Goal: Task Accomplishment & Management: Manage account settings

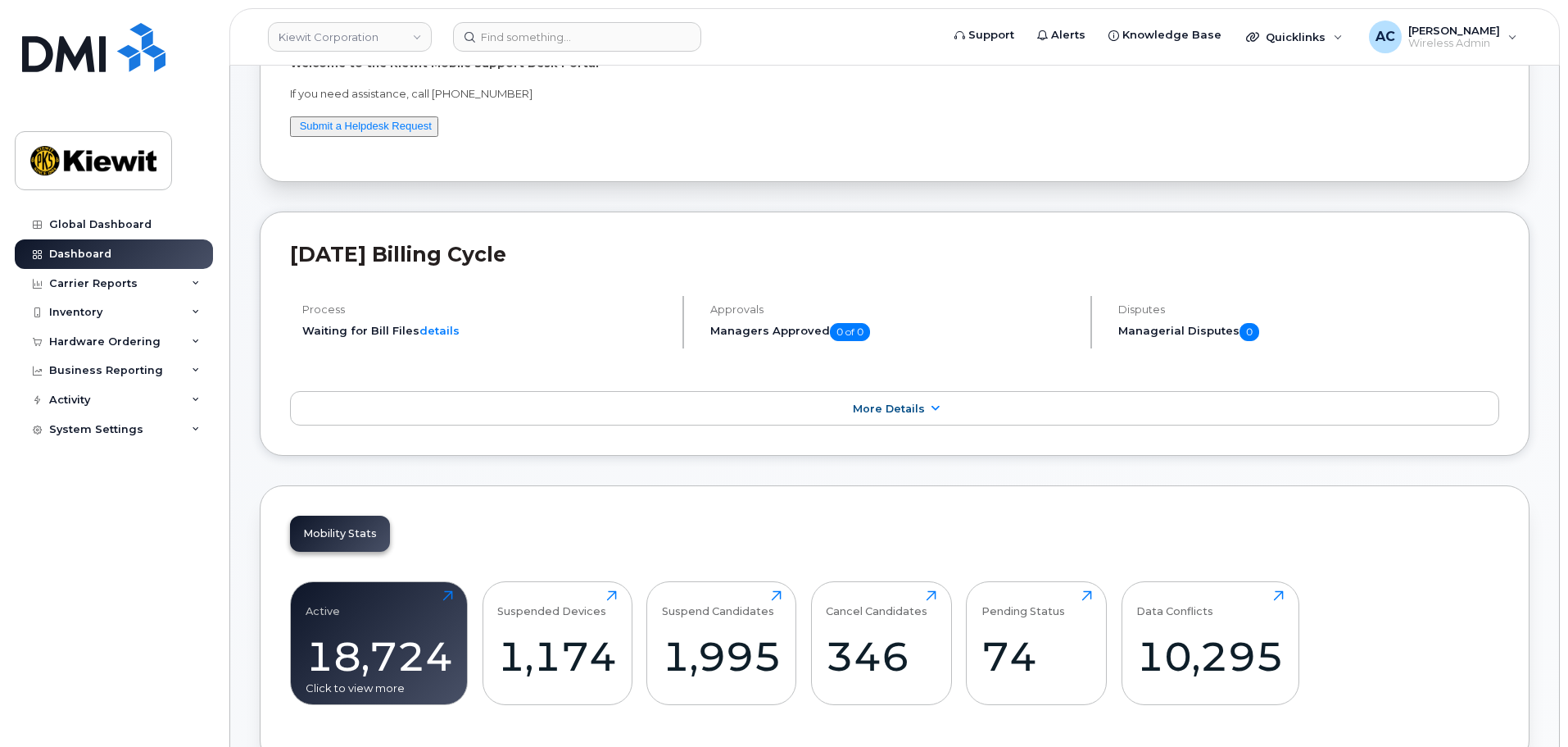
scroll to position [328, 0]
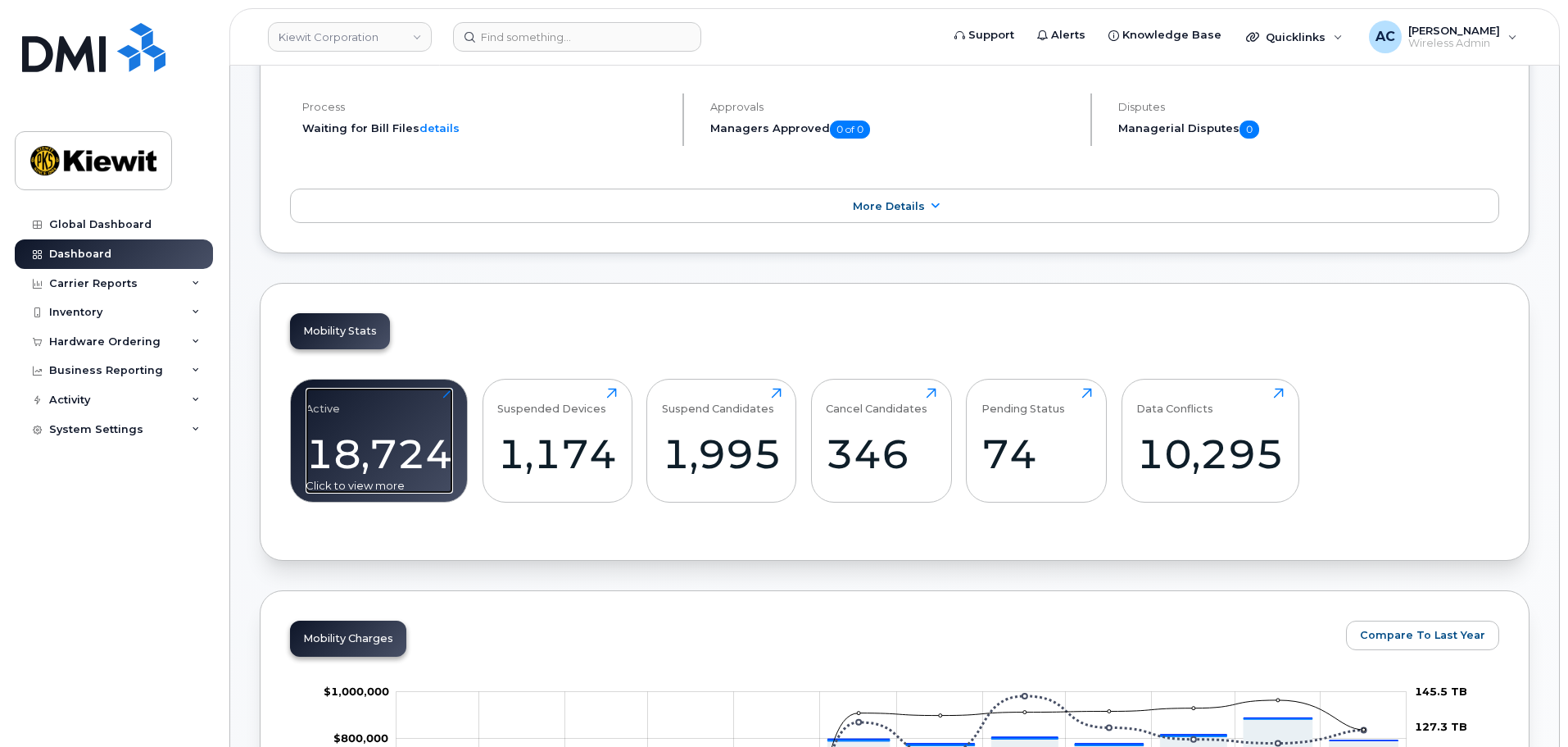
click at [403, 420] on div "Active 18,724 Click to view more" at bounding box center [379, 440] width 148 height 105
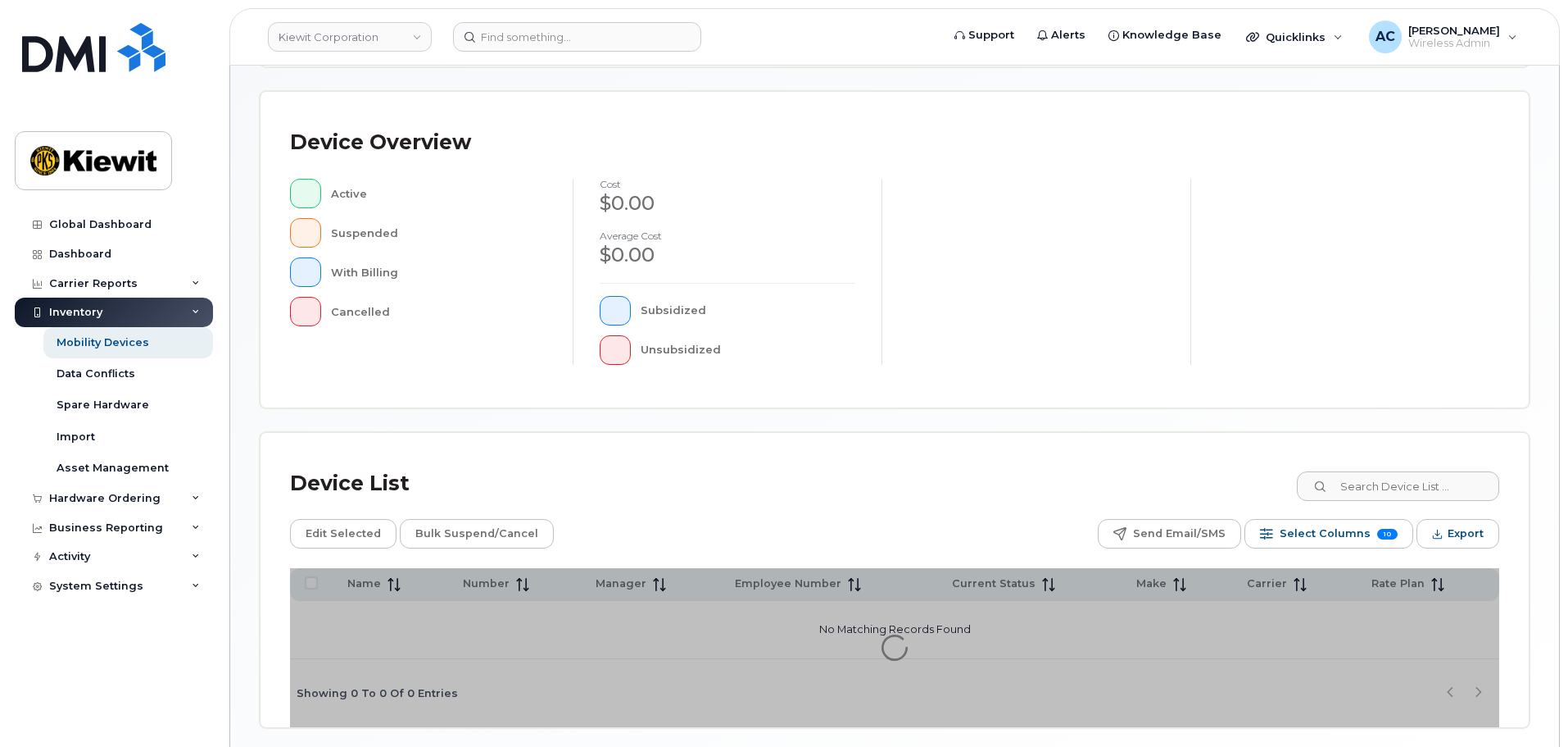
scroll to position [328, 0]
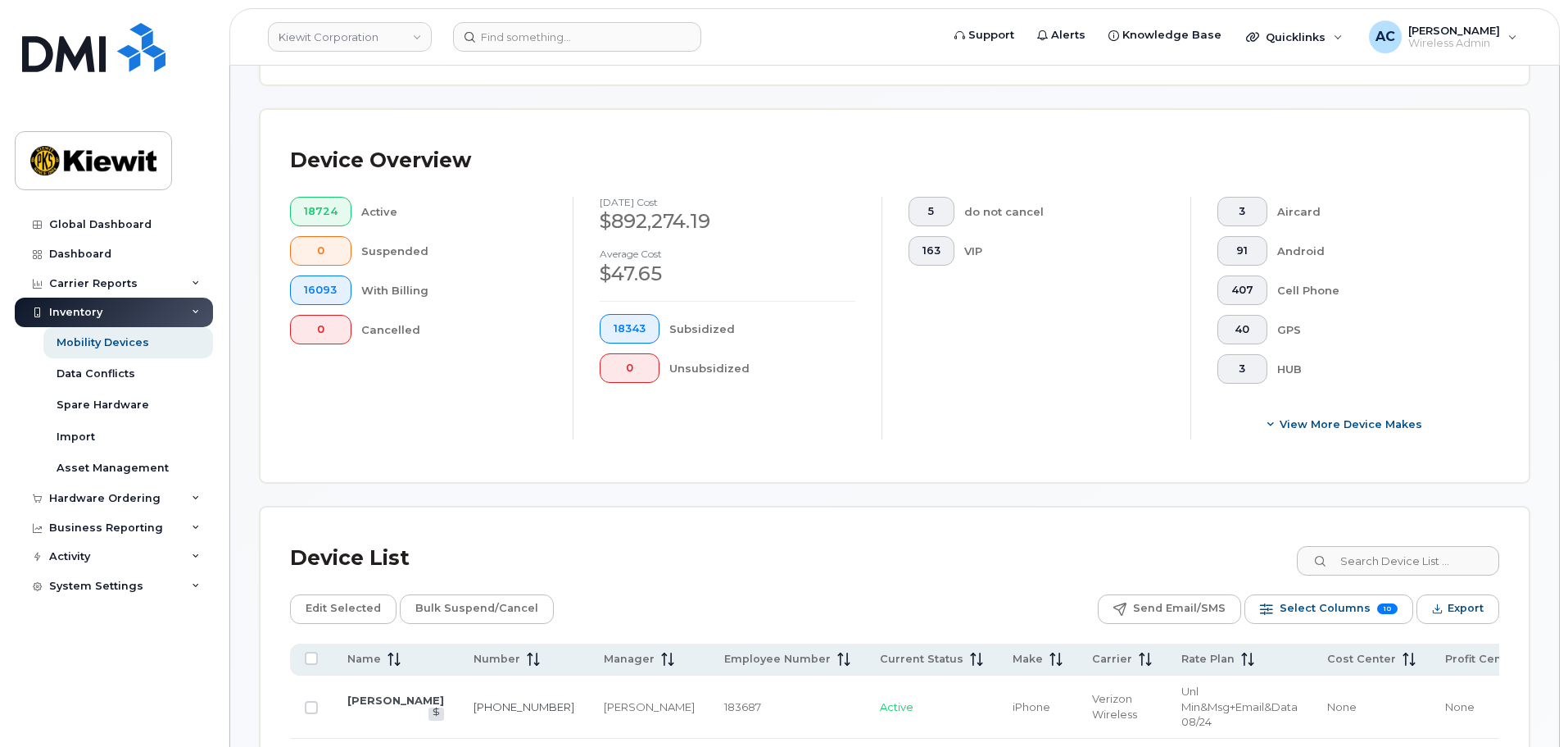
scroll to position [357, 0]
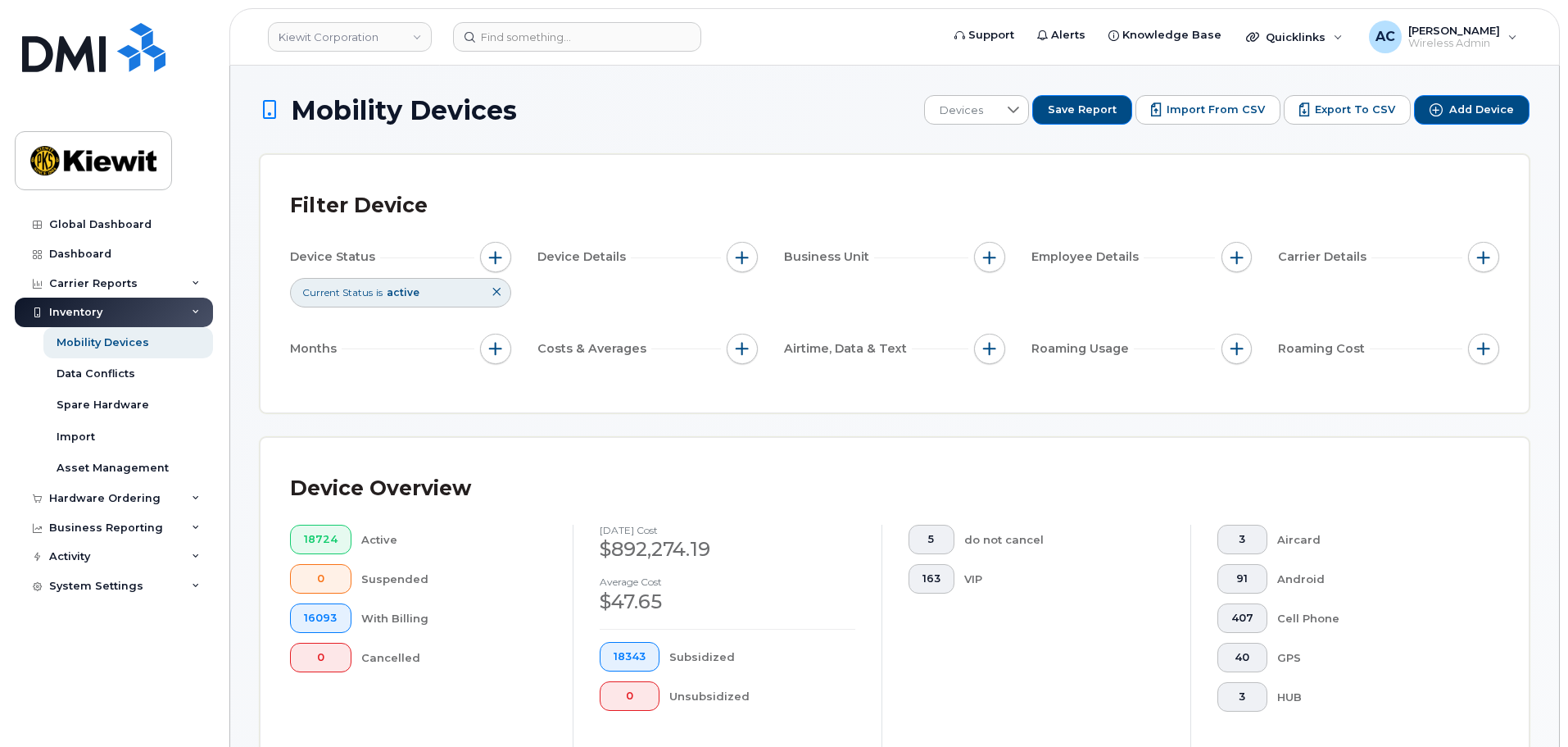
click at [497, 292] on icon at bounding box center [497, 292] width 10 height 10
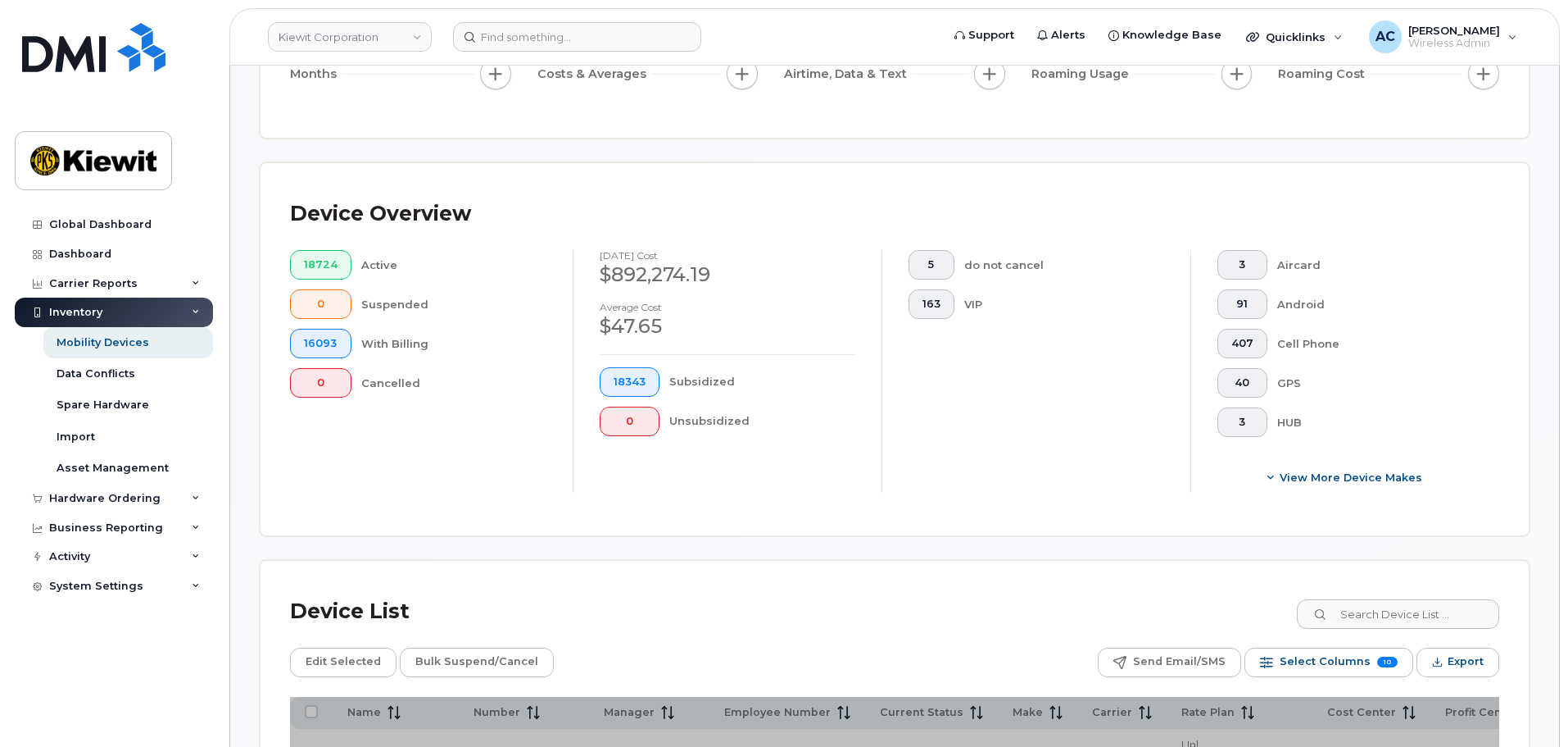
scroll to position [328, 0]
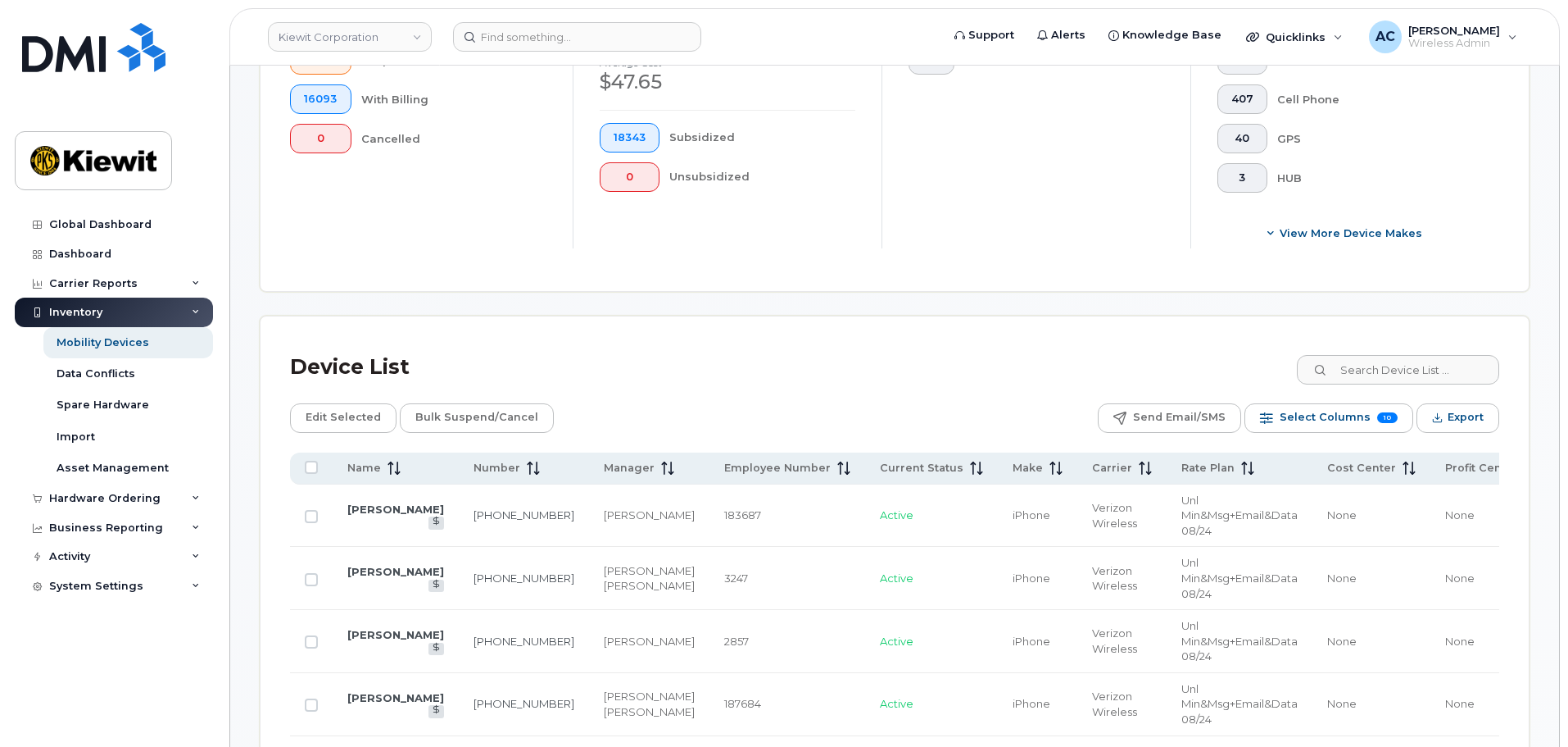
scroll to position [492, 0]
click at [1379, 374] on input at bounding box center [1397, 368] width 204 height 29
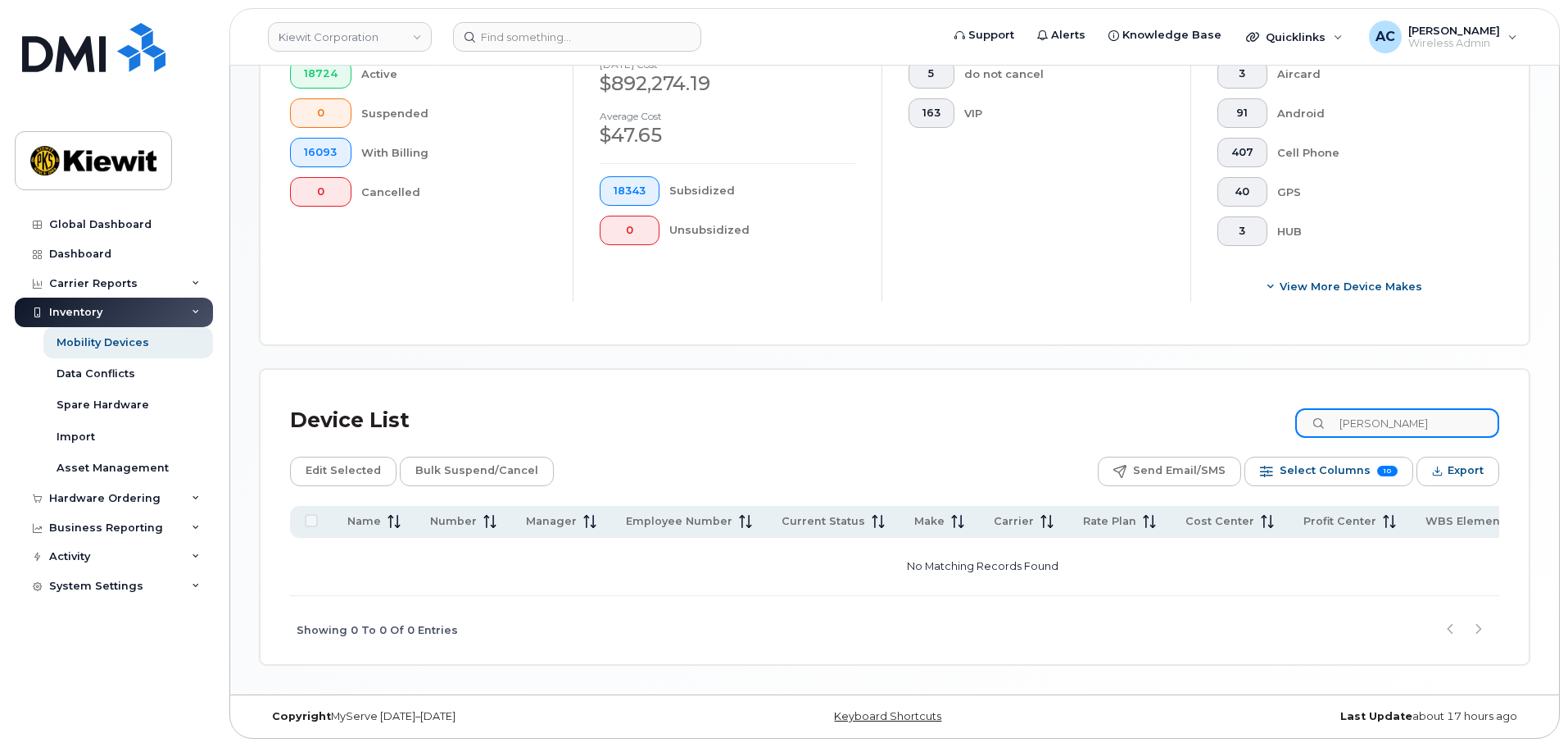
scroll to position [441, 0]
type input "h"
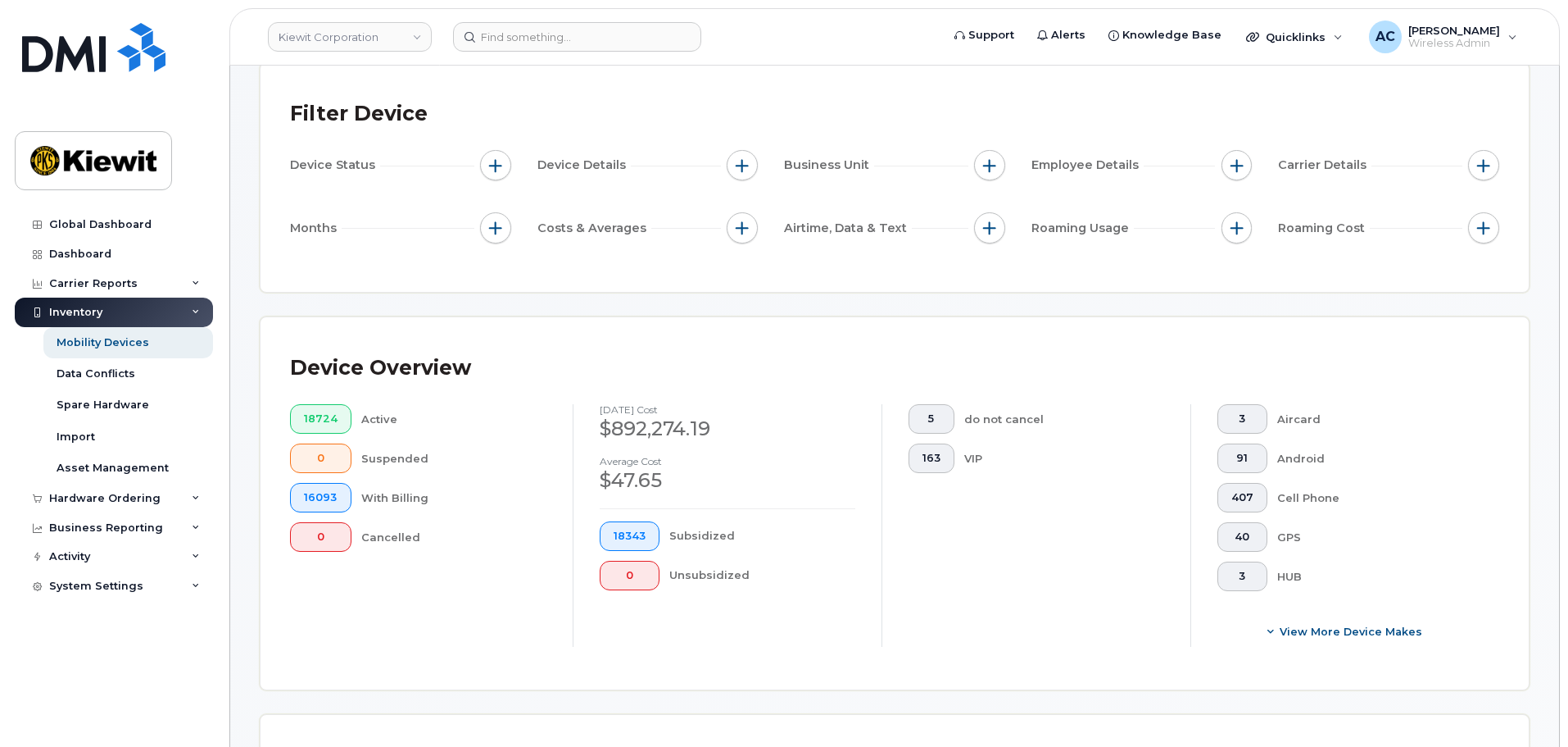
scroll to position [0, 0]
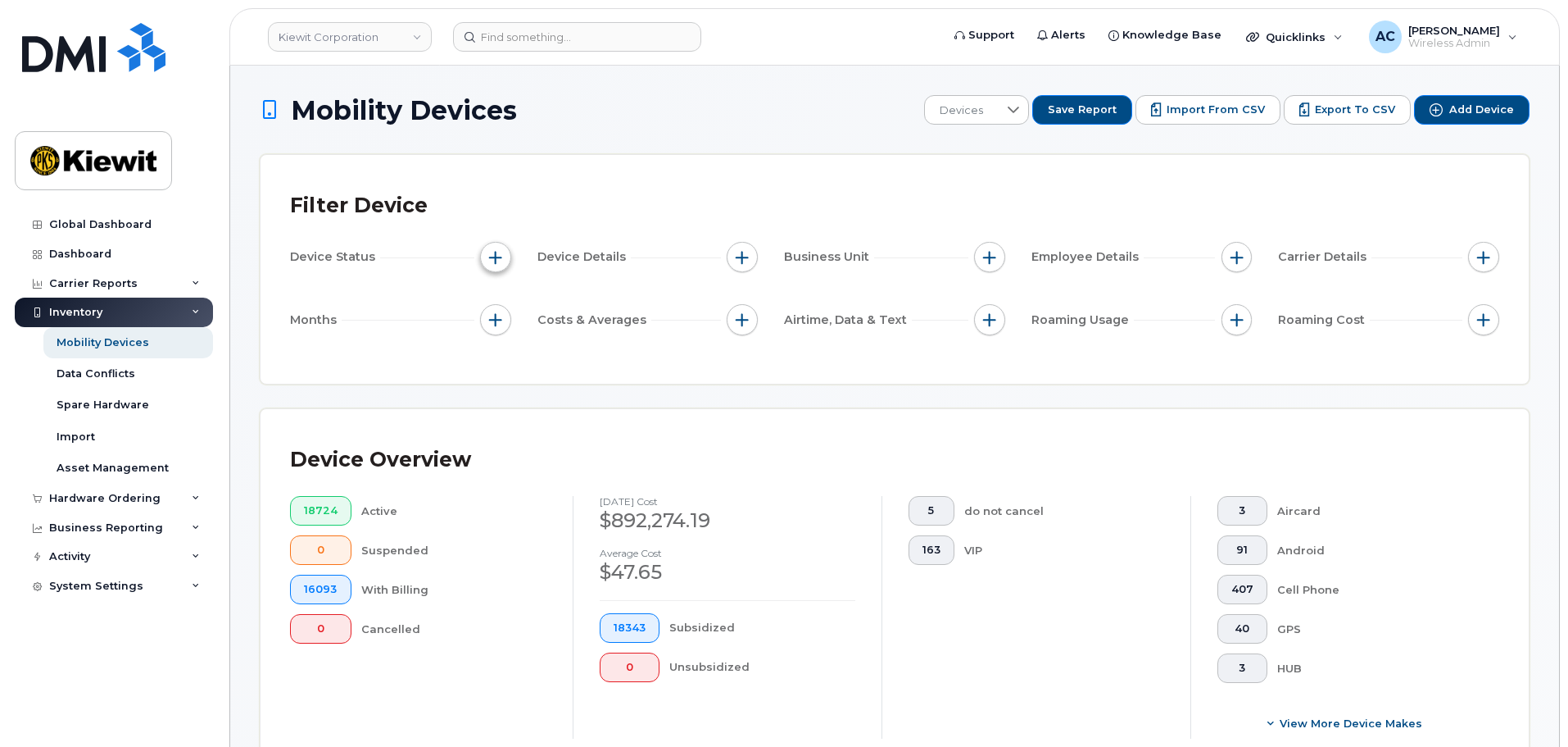
click at [491, 261] on span "button" at bounding box center [496, 258] width 13 height 13
click at [497, 305] on input "Current Status" at bounding box center [500, 306] width 13 height 13
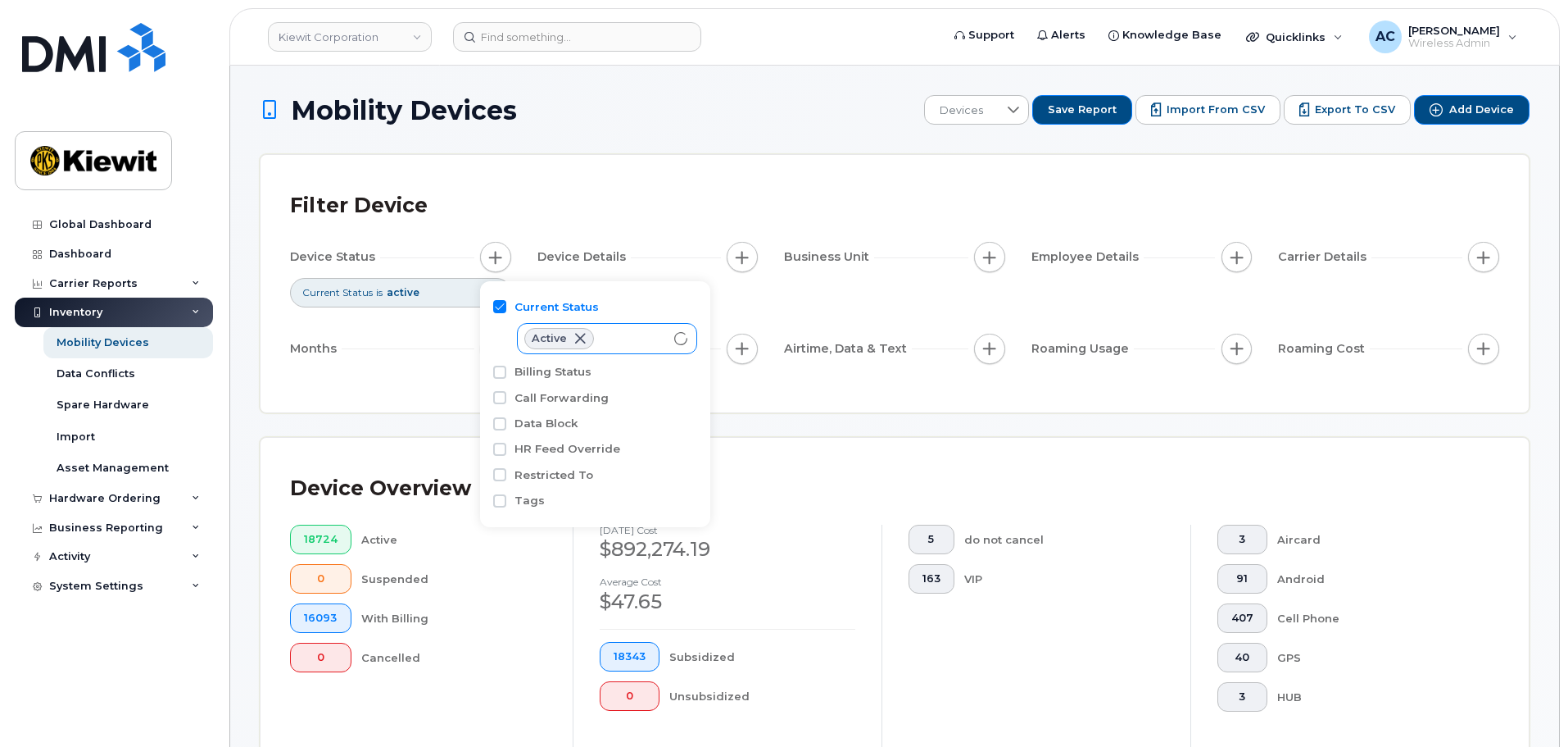
click at [575, 336] on span at bounding box center [581, 339] width 13 height 13
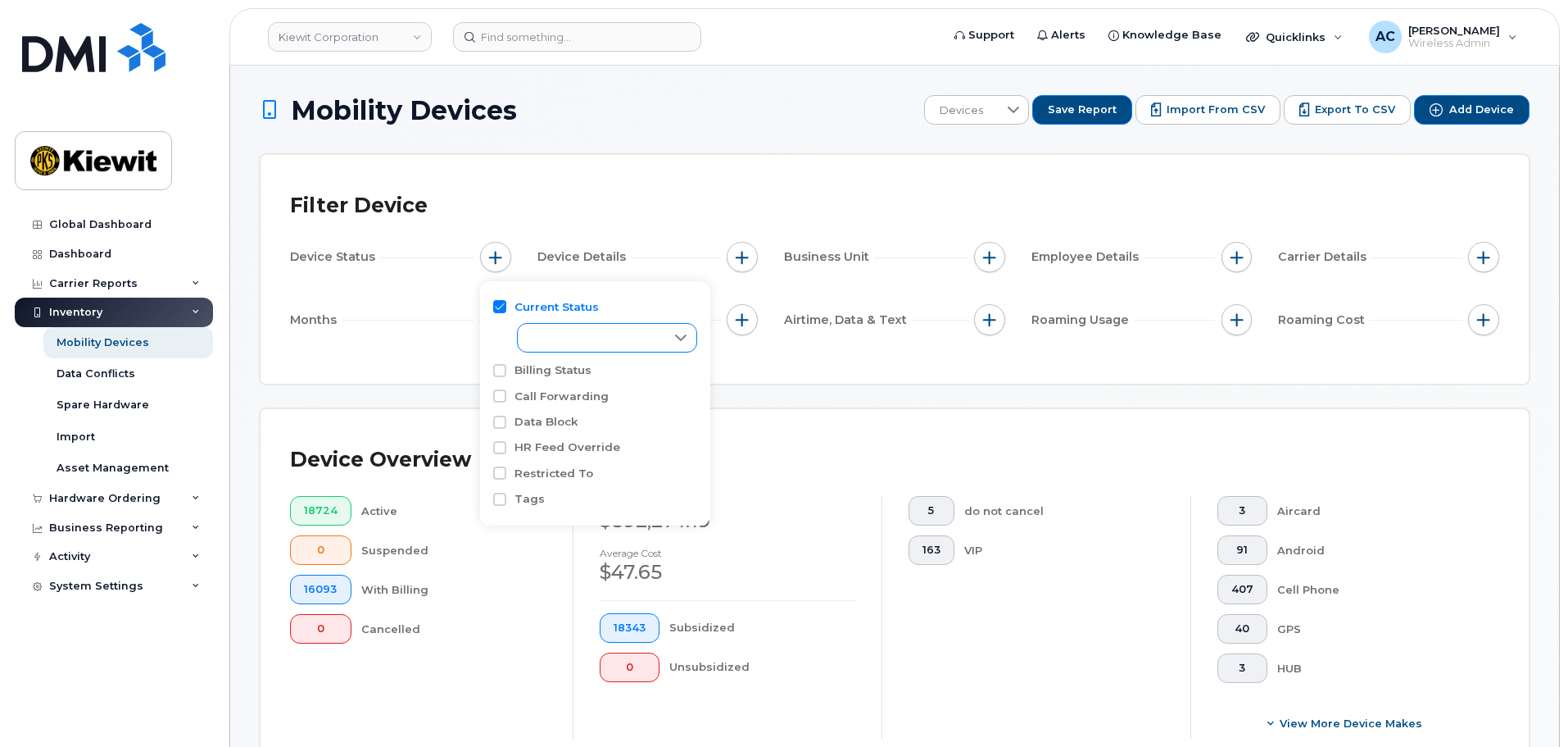
click at [500, 305] on input "Current Status" at bounding box center [500, 306] width 13 height 13
checkbox input "false"
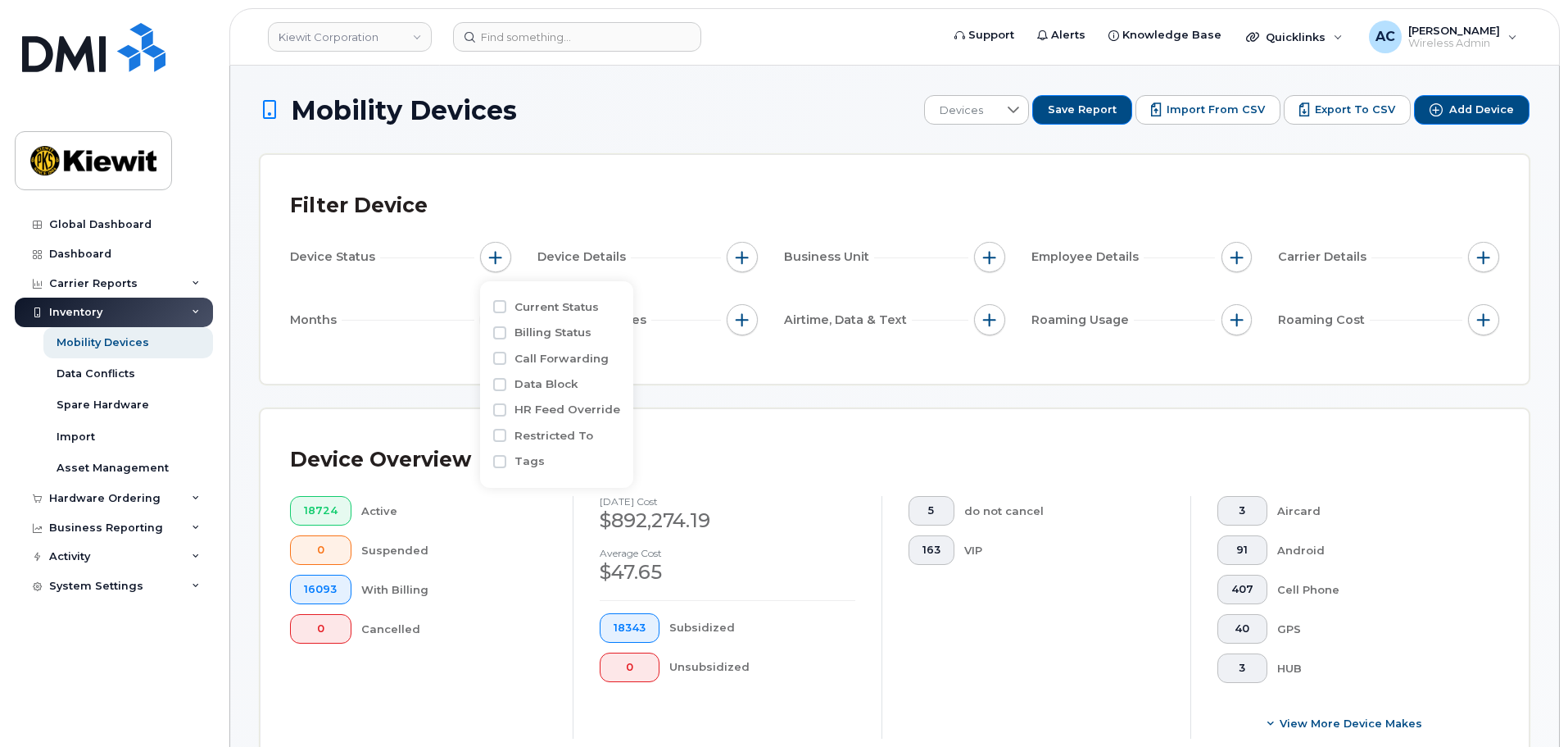
click at [835, 430] on div "Device Overview 18724 Active 0 Suspended 16093 With Billing 0 Cancelled August …" at bounding box center [895, 594] width 1268 height 372
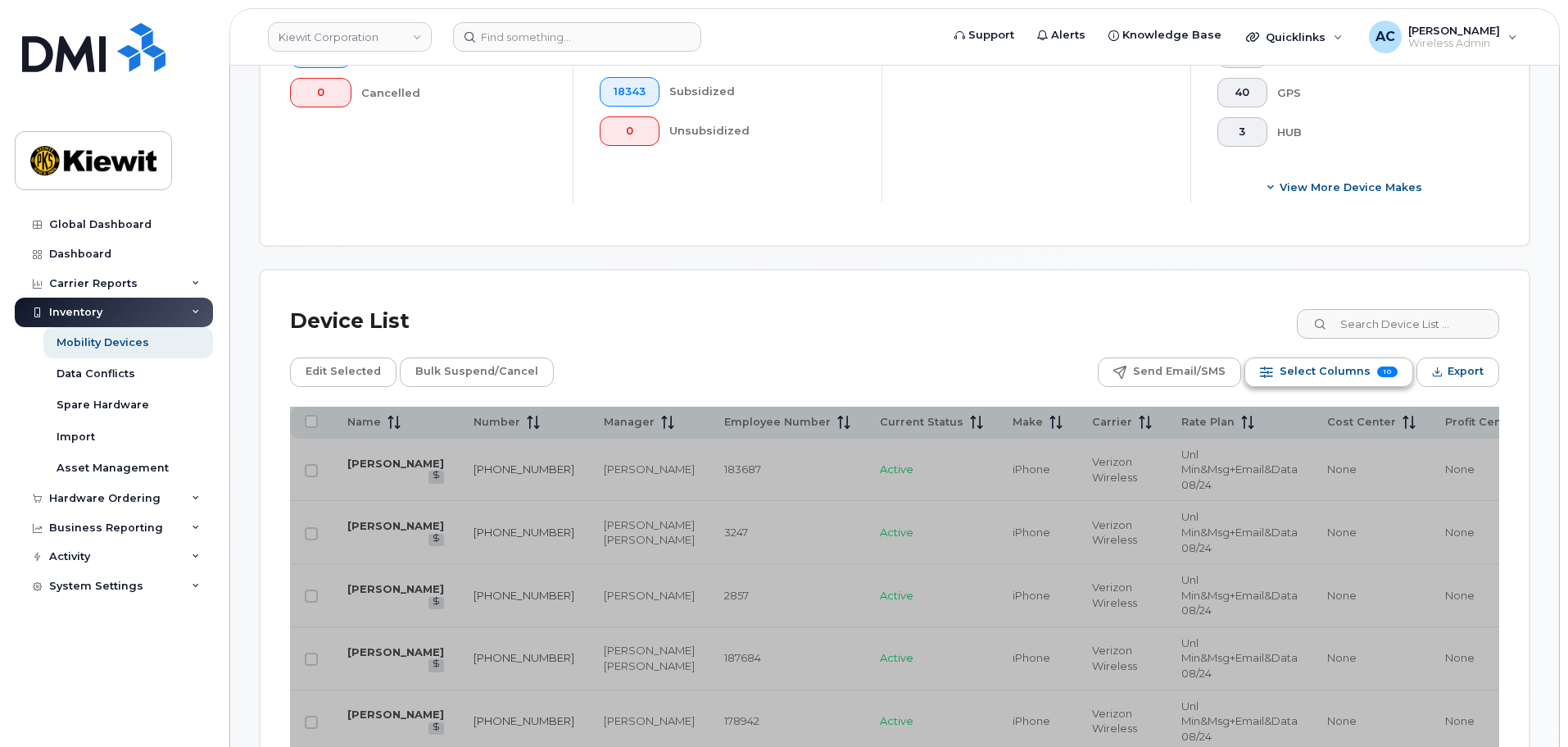
scroll to position [574, 0]
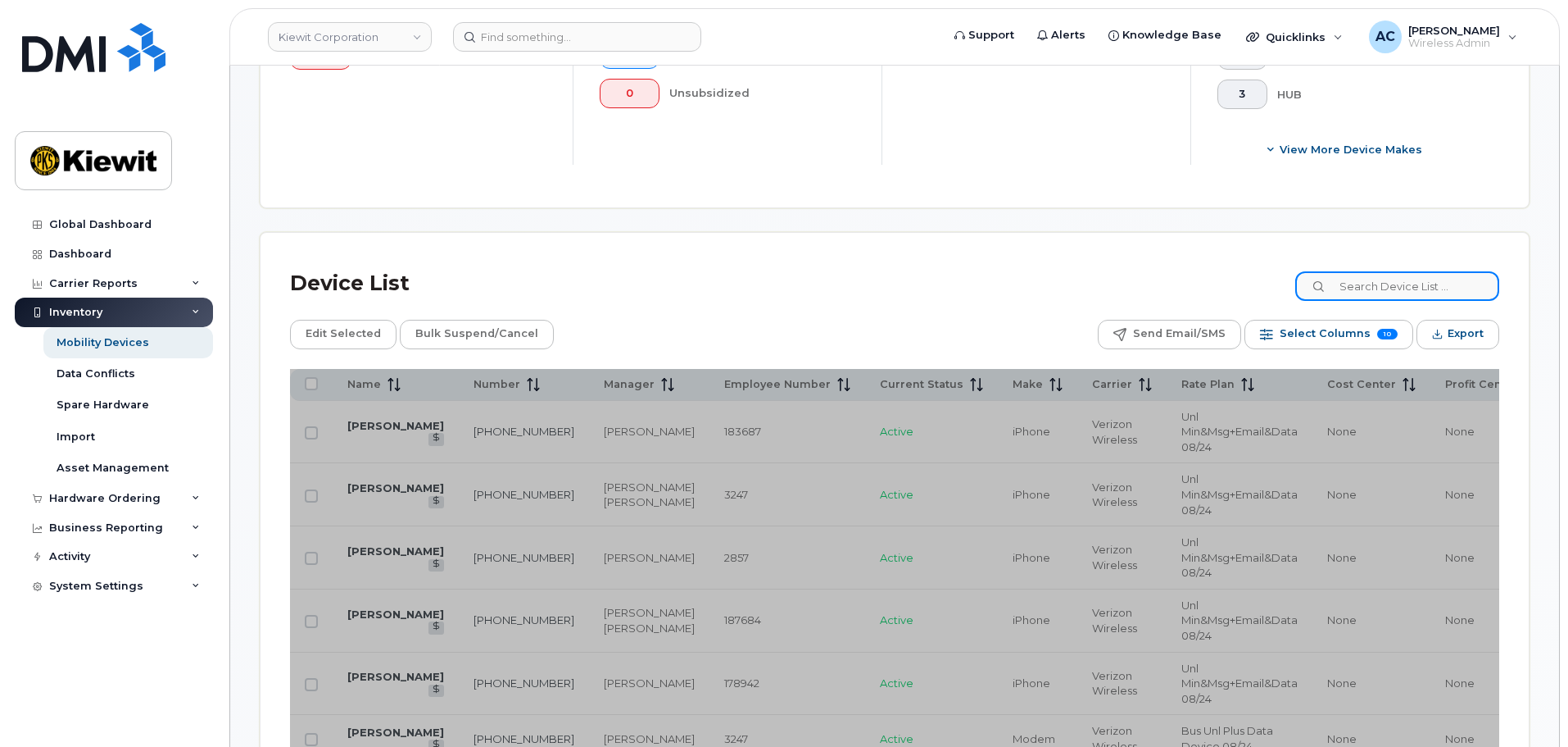
click at [1399, 292] on input at bounding box center [1397, 285] width 204 height 29
type input "hany alb"
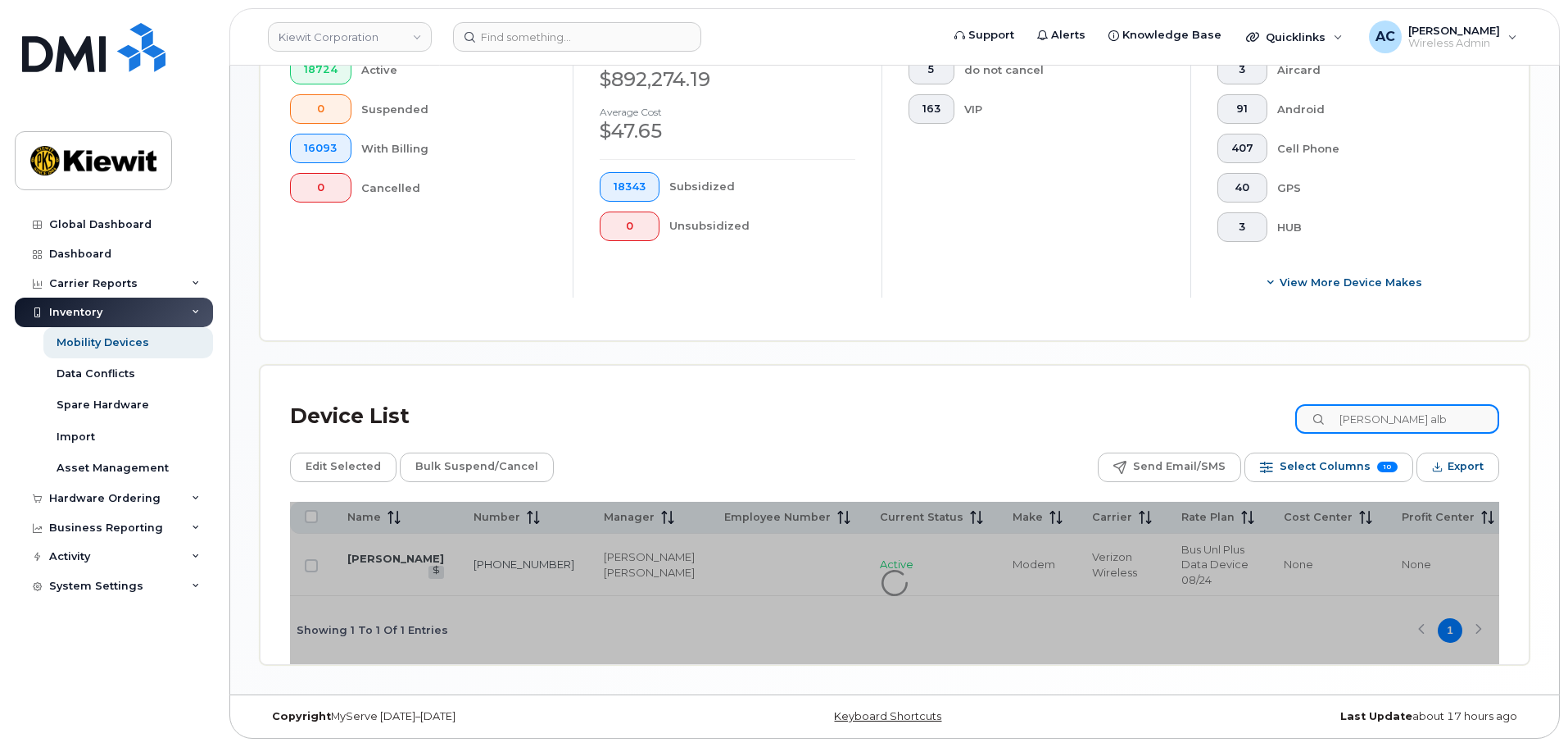
scroll to position [446, 0]
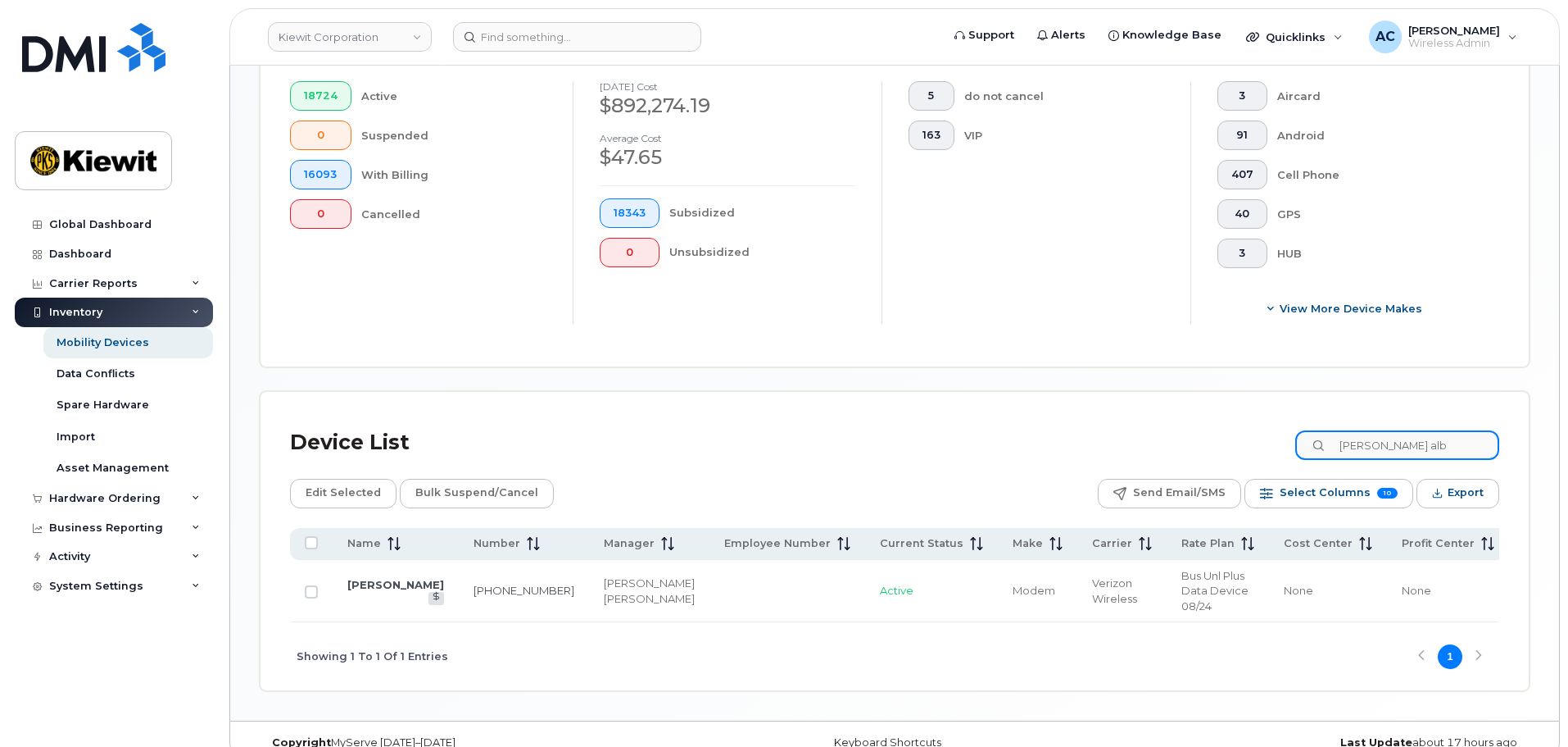
scroll to position [446, 0]
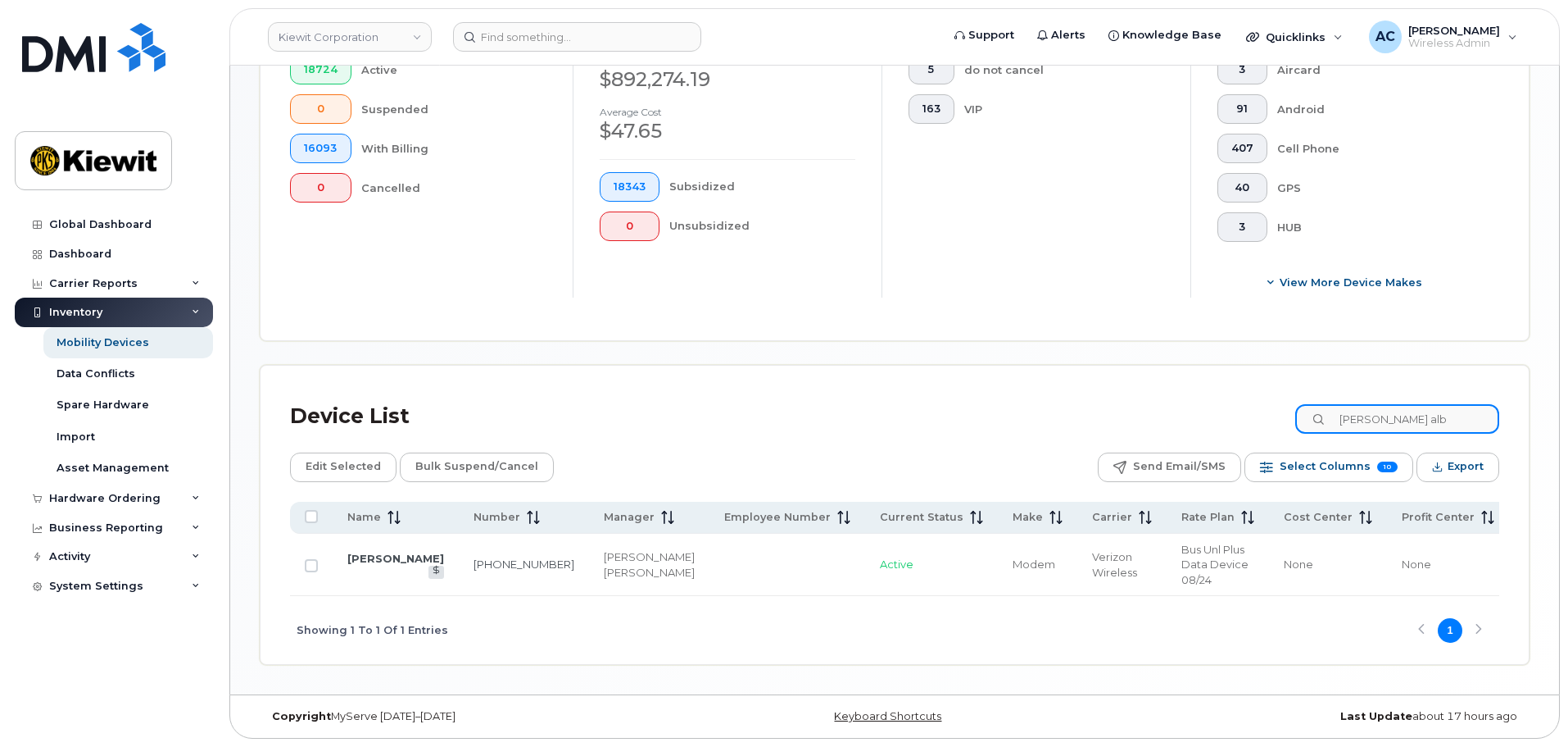
drag, startPoint x: 1425, startPoint y: 407, endPoint x: 1236, endPoint y: 406, distance: 189.0
click at [1236, 406] on div "Device List hany alb" at bounding box center [894, 416] width 1209 height 43
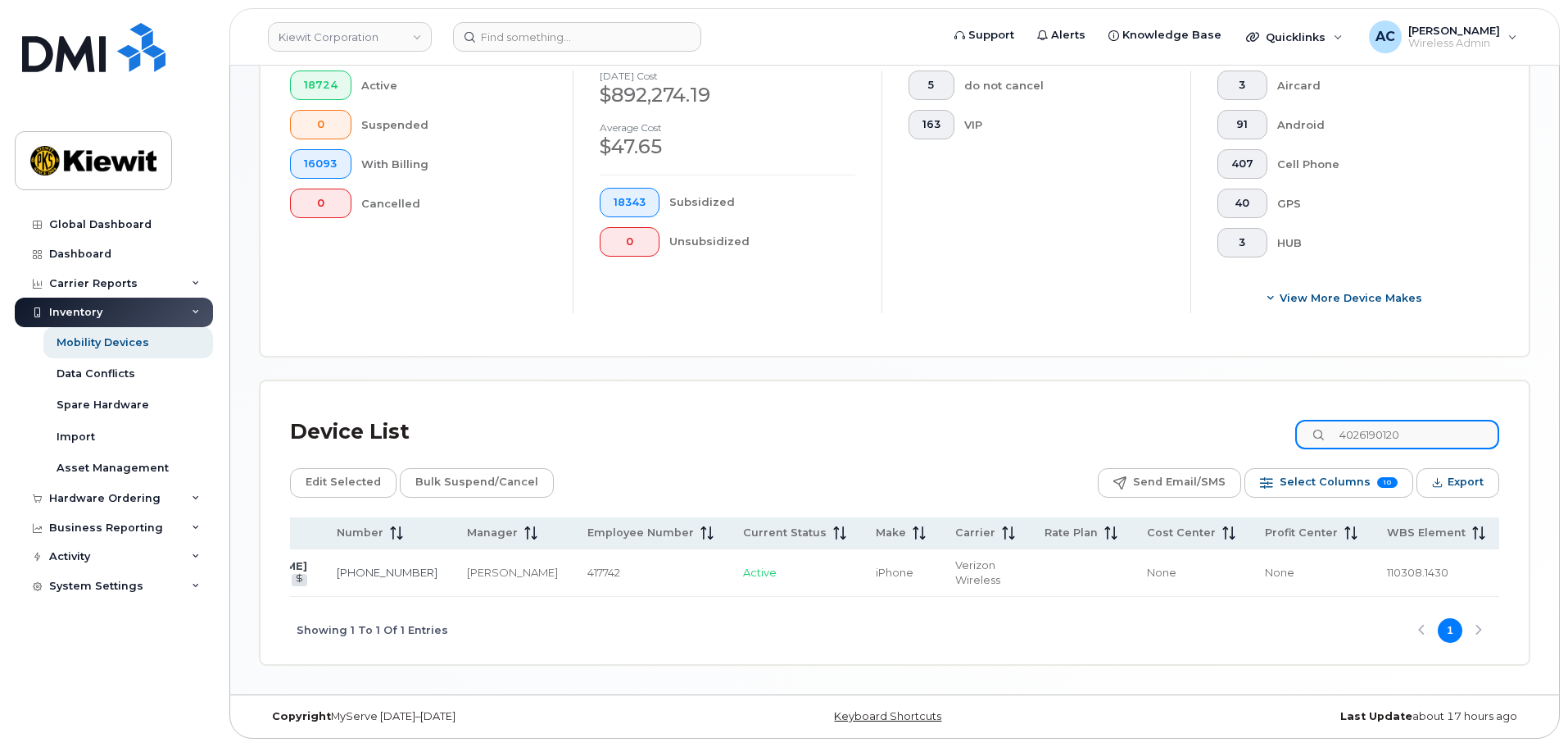
scroll to position [0, 0]
type input "4026190120"
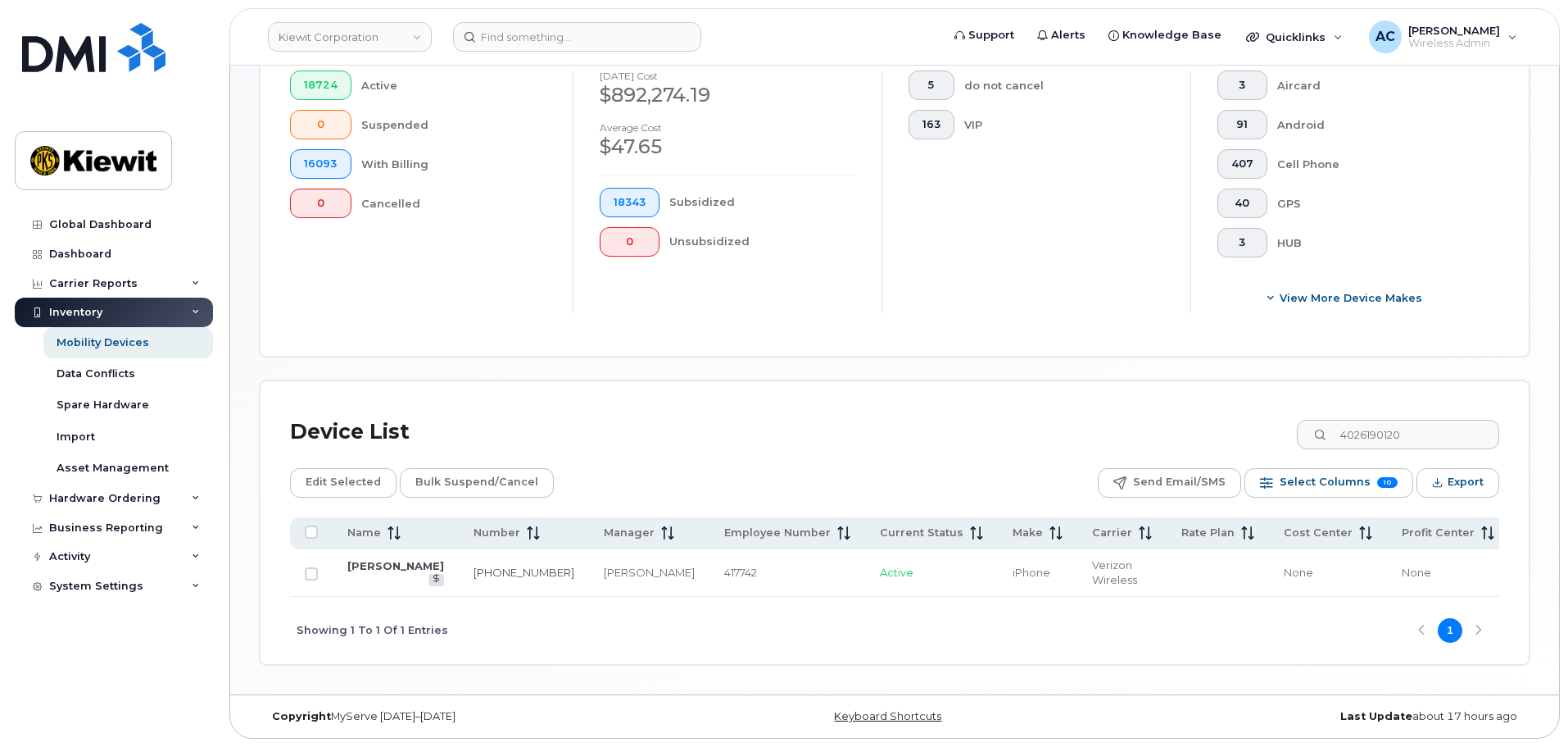
click at [367, 567] on td "HANY ANIS" at bounding box center [396, 572] width 126 height 48
click at [315, 568] on input "Row Unselected" at bounding box center [311, 574] width 13 height 13
checkbox input "true"
click at [343, 482] on span "Edit Selected" at bounding box center [343, 482] width 76 height 24
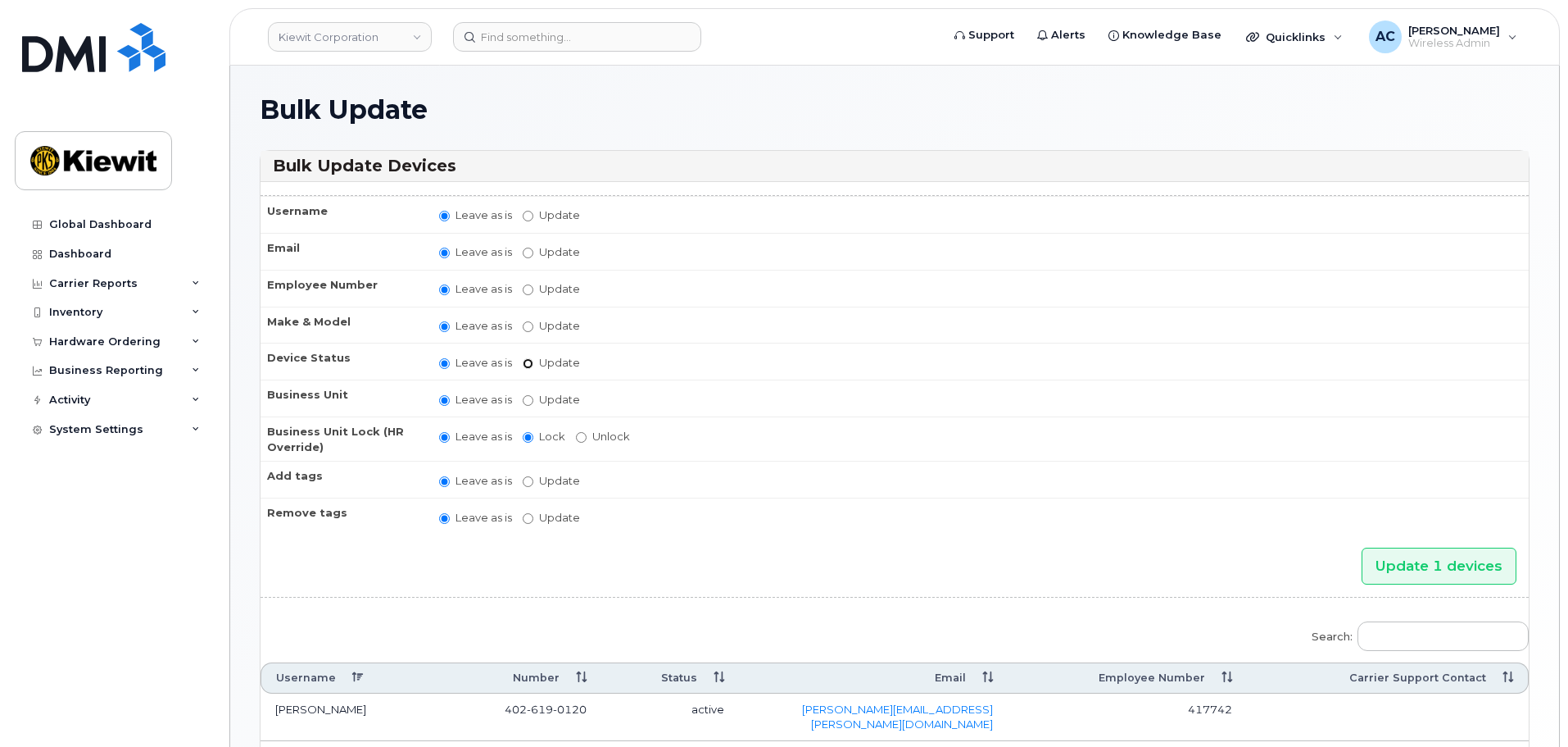
click at [525, 363] on input "Update active active suspended cancelled" at bounding box center [528, 363] width 11 height 11
radio input "true"
radio input "false"
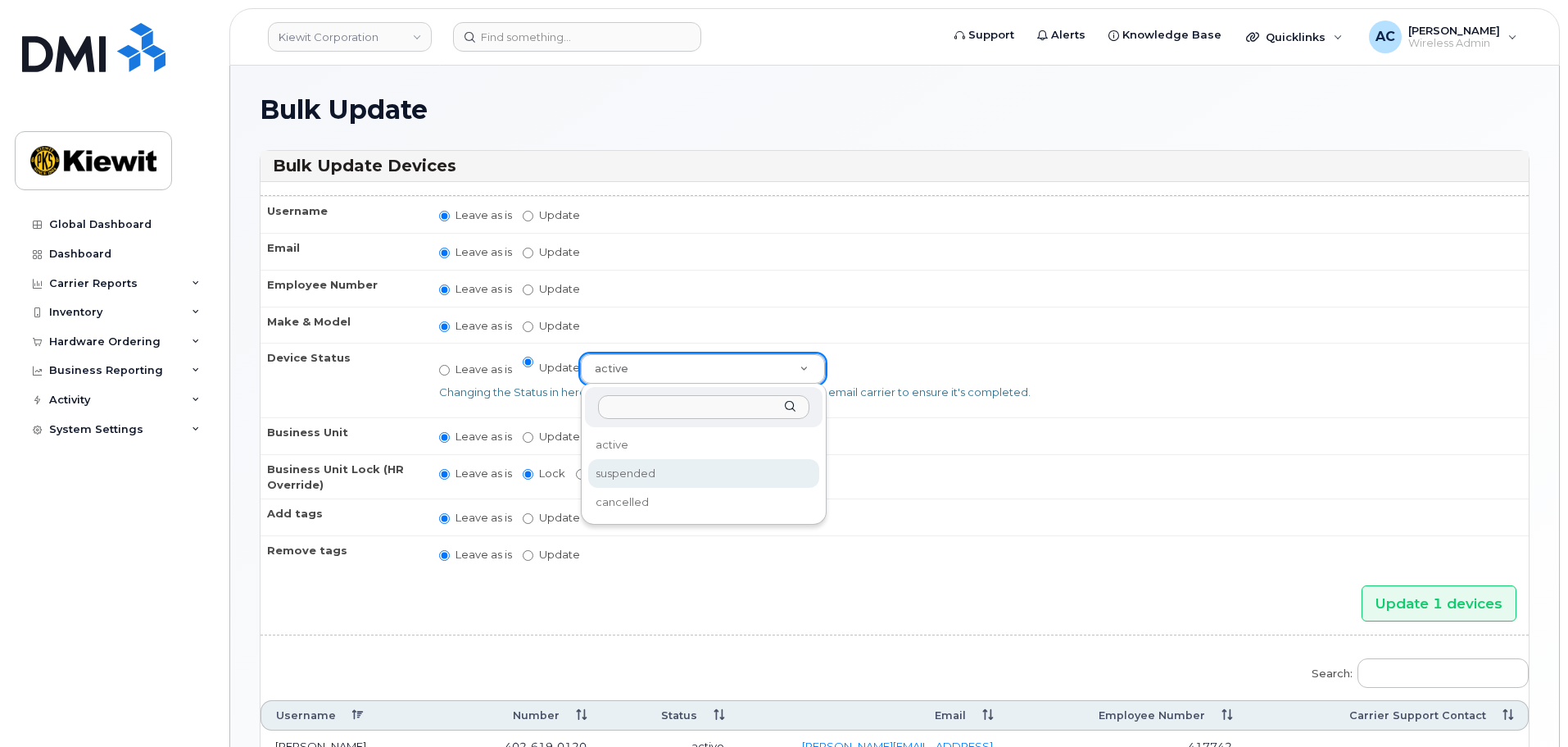
select select "suspended"
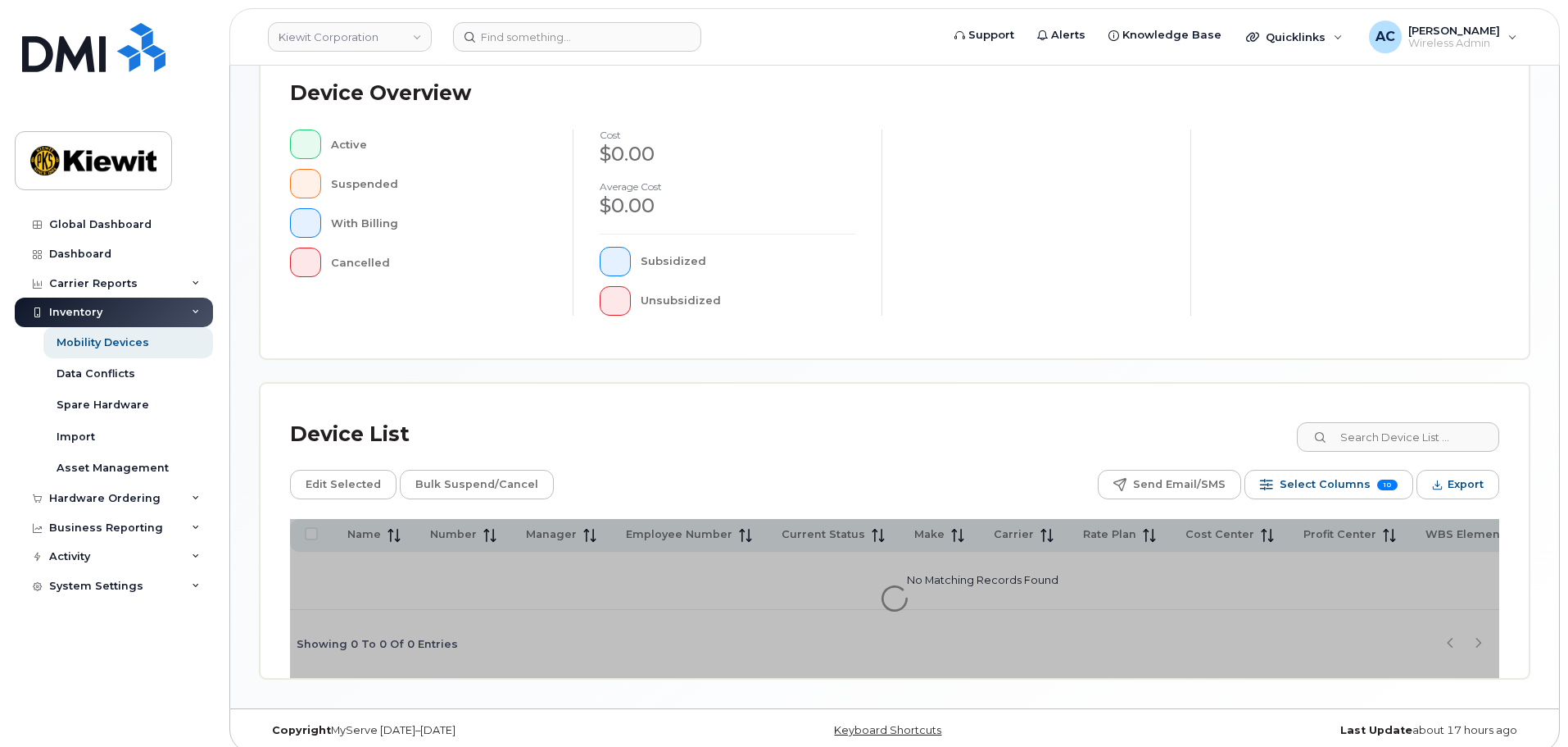
scroll to position [385, 0]
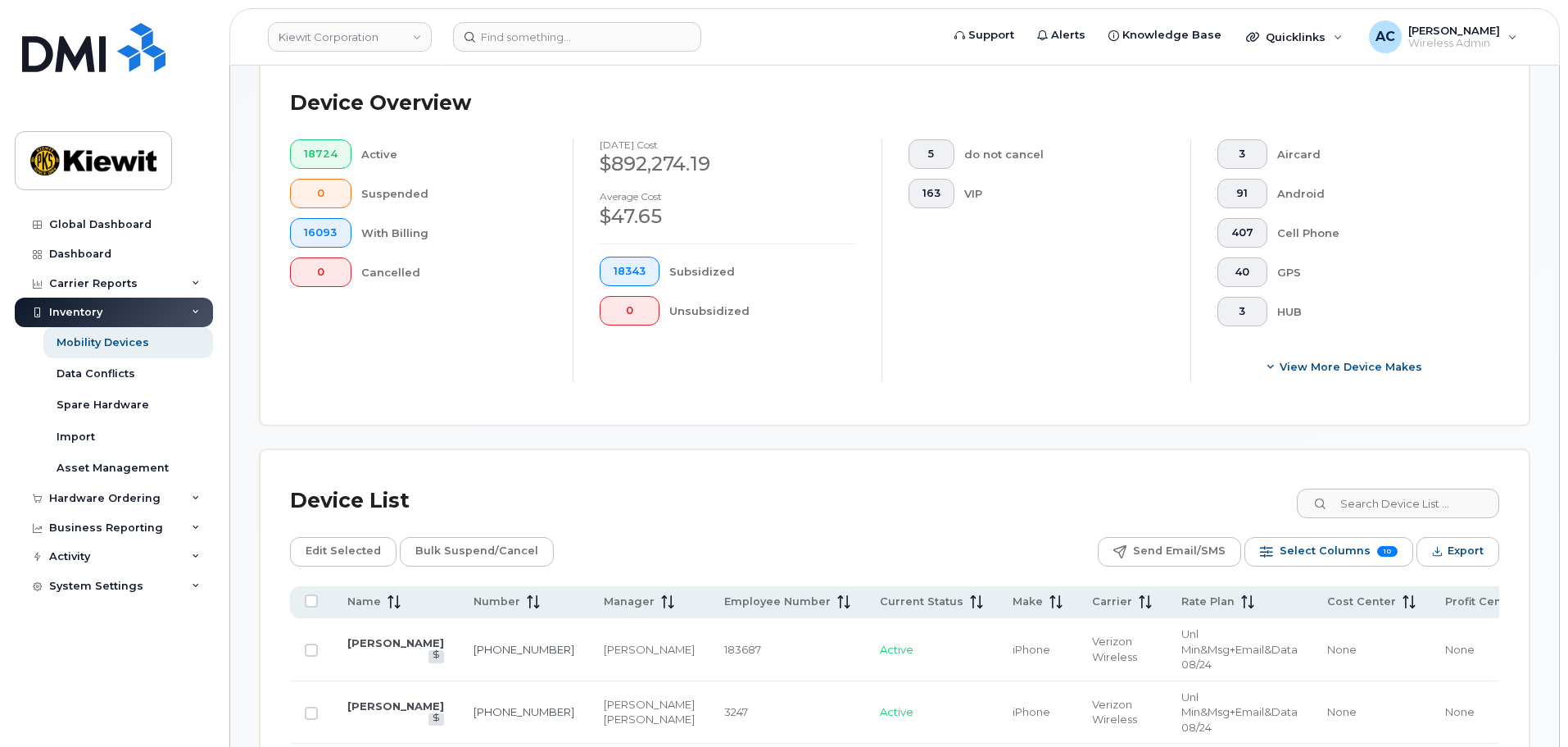
scroll to position [414, 0]
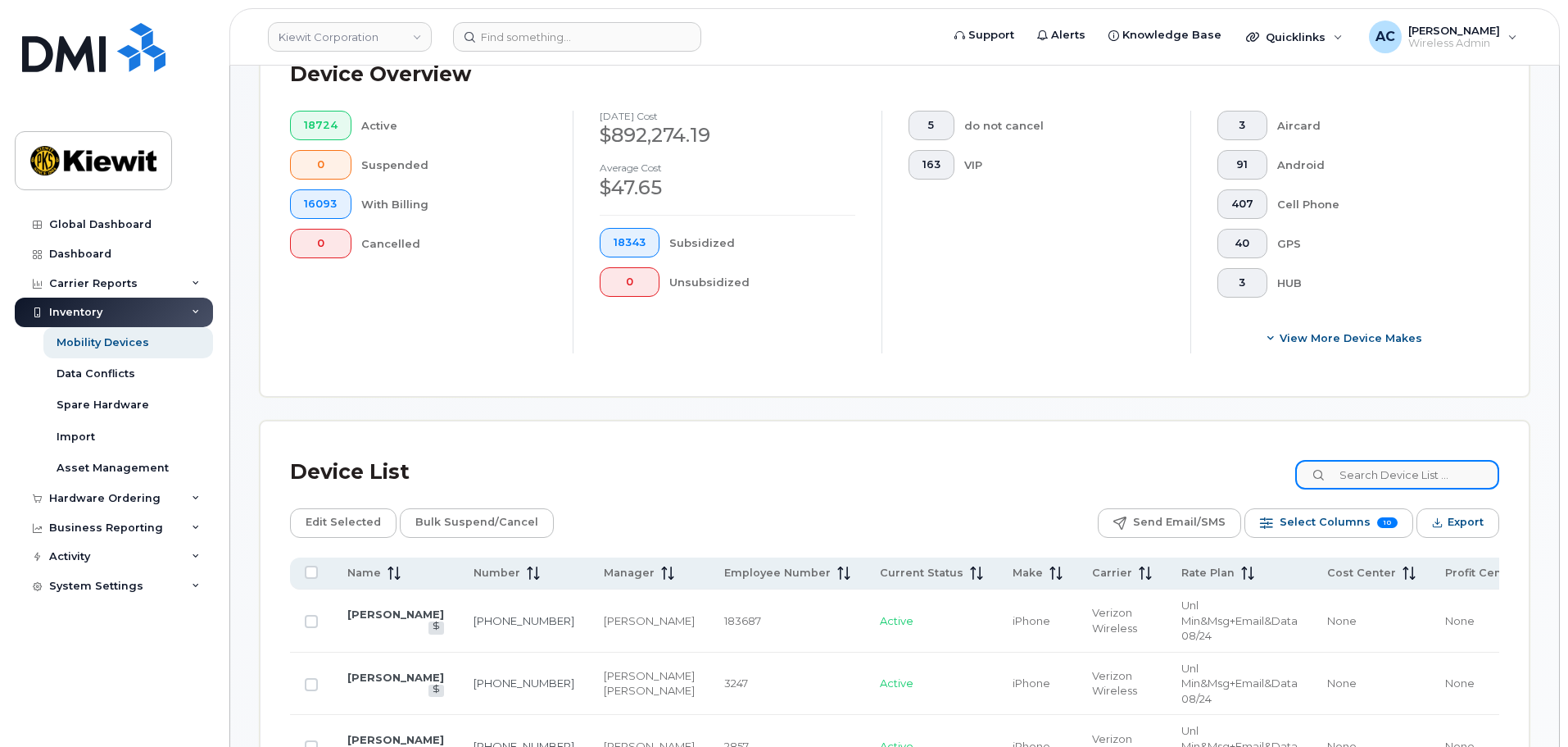
click at [1401, 460] on input at bounding box center [1397, 474] width 204 height 29
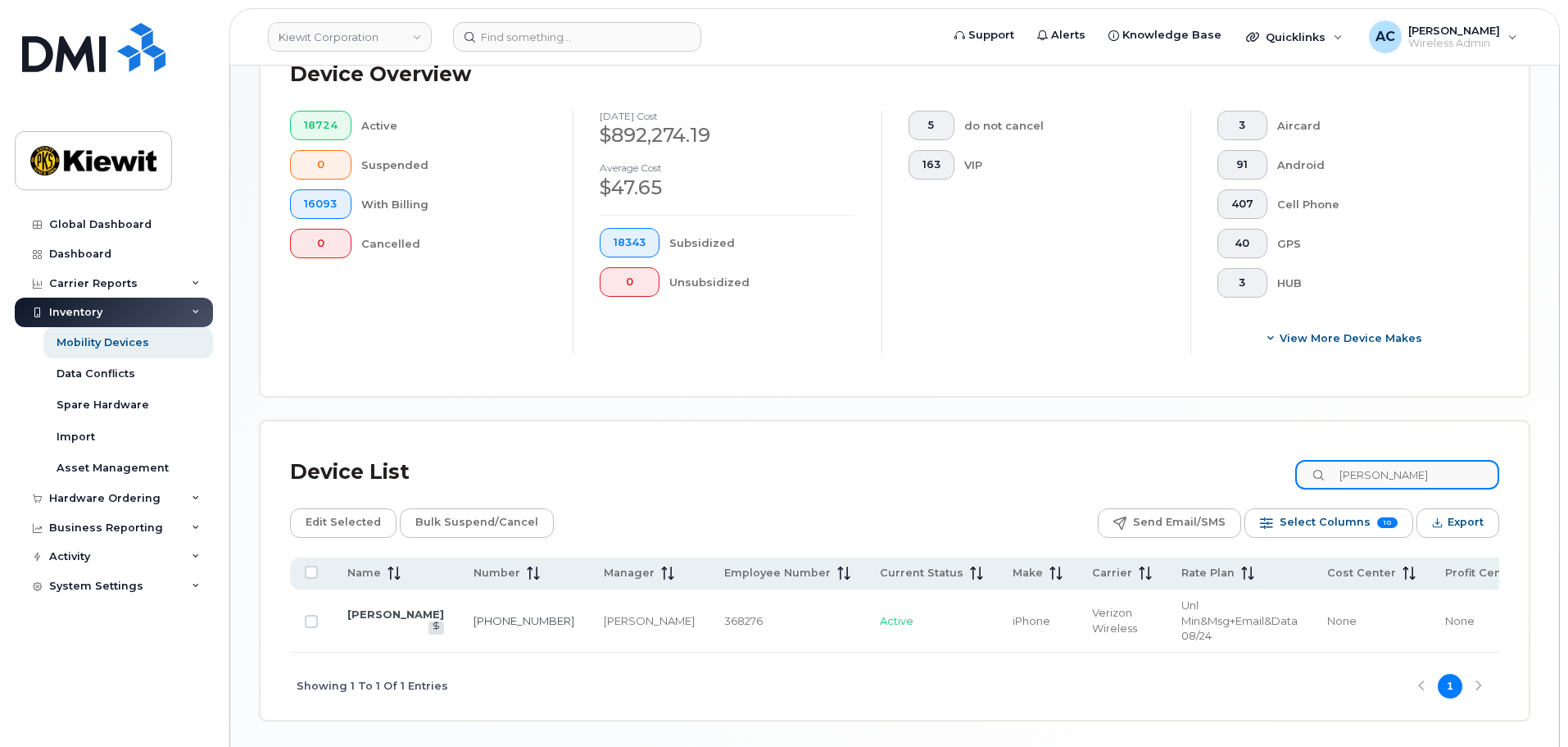
type input "reuben bh"
click at [604, 624] on div "[PERSON_NAME]" at bounding box center [649, 621] width 91 height 16
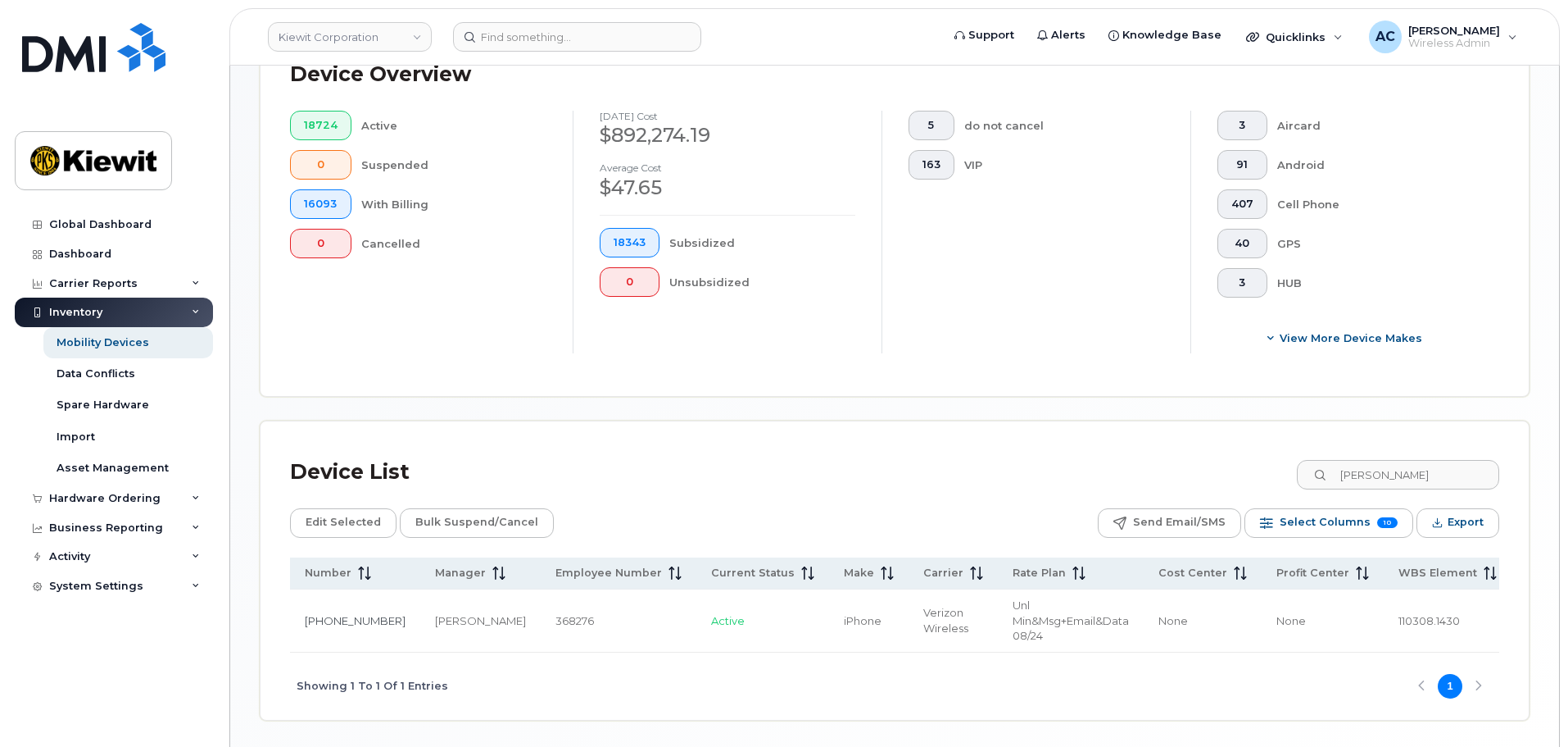
scroll to position [0, 185]
click at [1383, 619] on span "110308.1430" at bounding box center [1414, 620] width 61 height 13
click at [1496, 619] on td "1242 None" at bounding box center [1564, 620] width 137 height 63
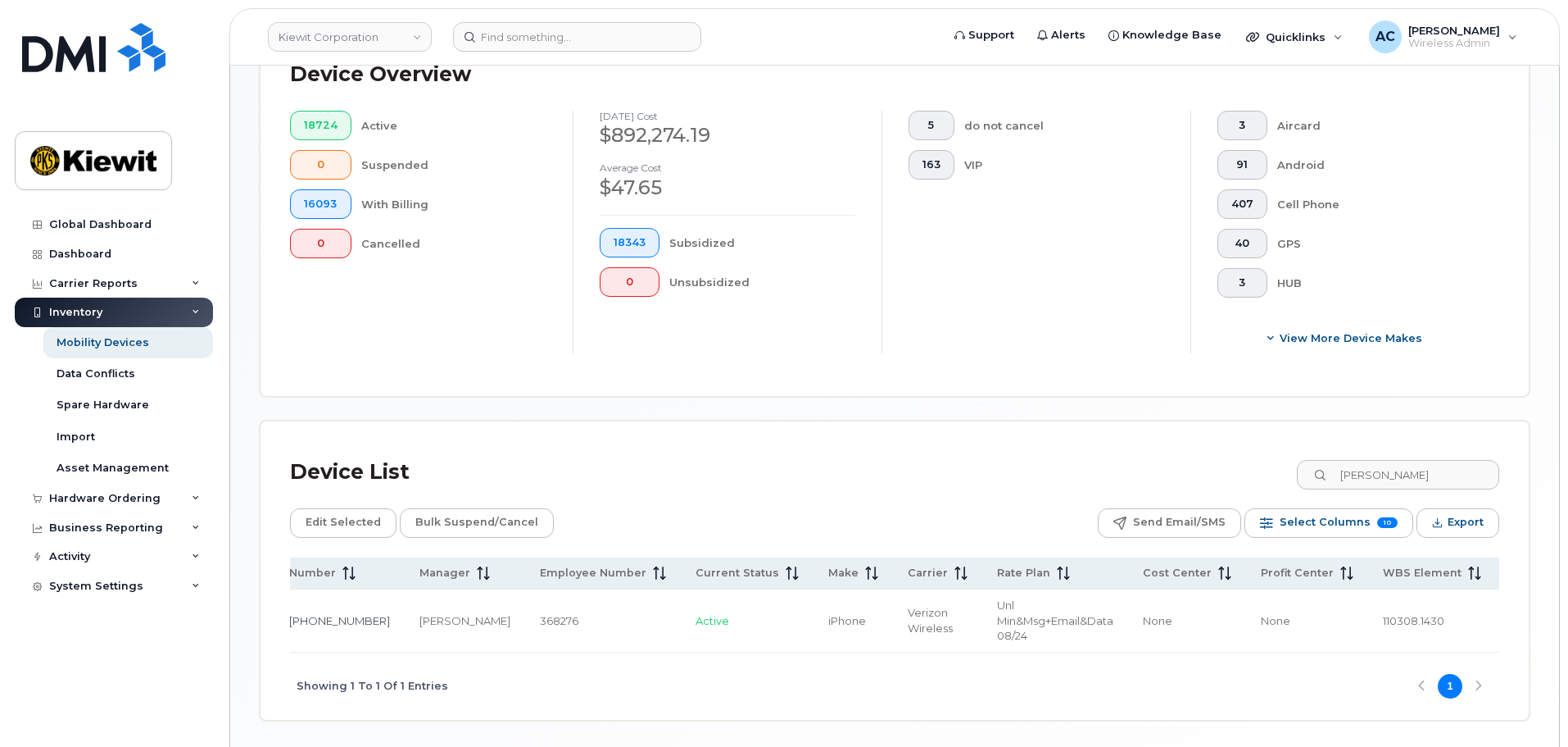
click at [1496, 616] on td "1242 None" at bounding box center [1564, 620] width 137 height 63
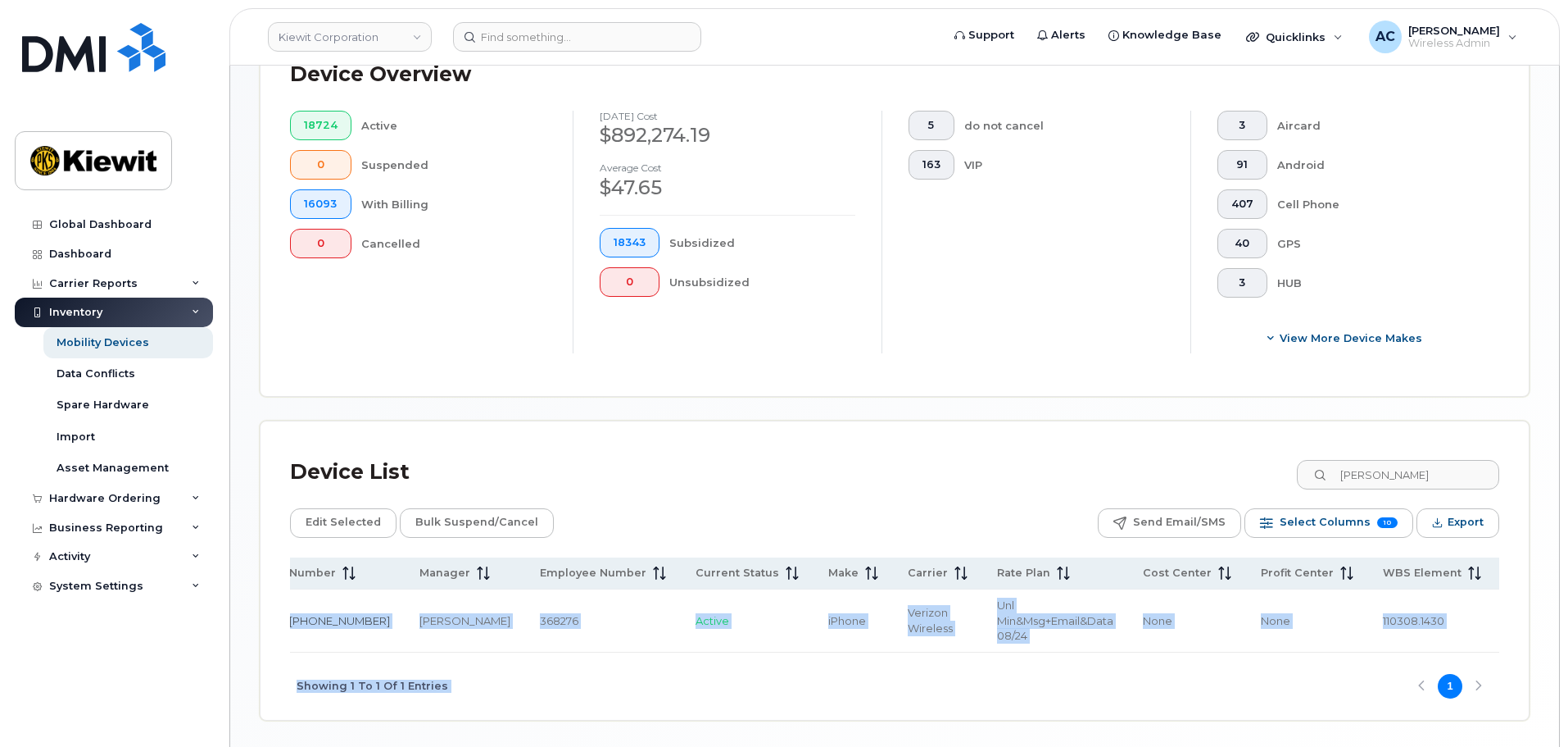
drag, startPoint x: 1283, startPoint y: 659, endPoint x: 1076, endPoint y: 650, distance: 207.2
click at [1077, 651] on div "Name Number Manager Employee Number Current Status Make Carrier Rate Plan Cost …" at bounding box center [894, 639] width 1209 height 163
click at [1089, 689] on div "Showing 1 To 1 Of 1 Entries 1" at bounding box center [894, 686] width 1209 height 68
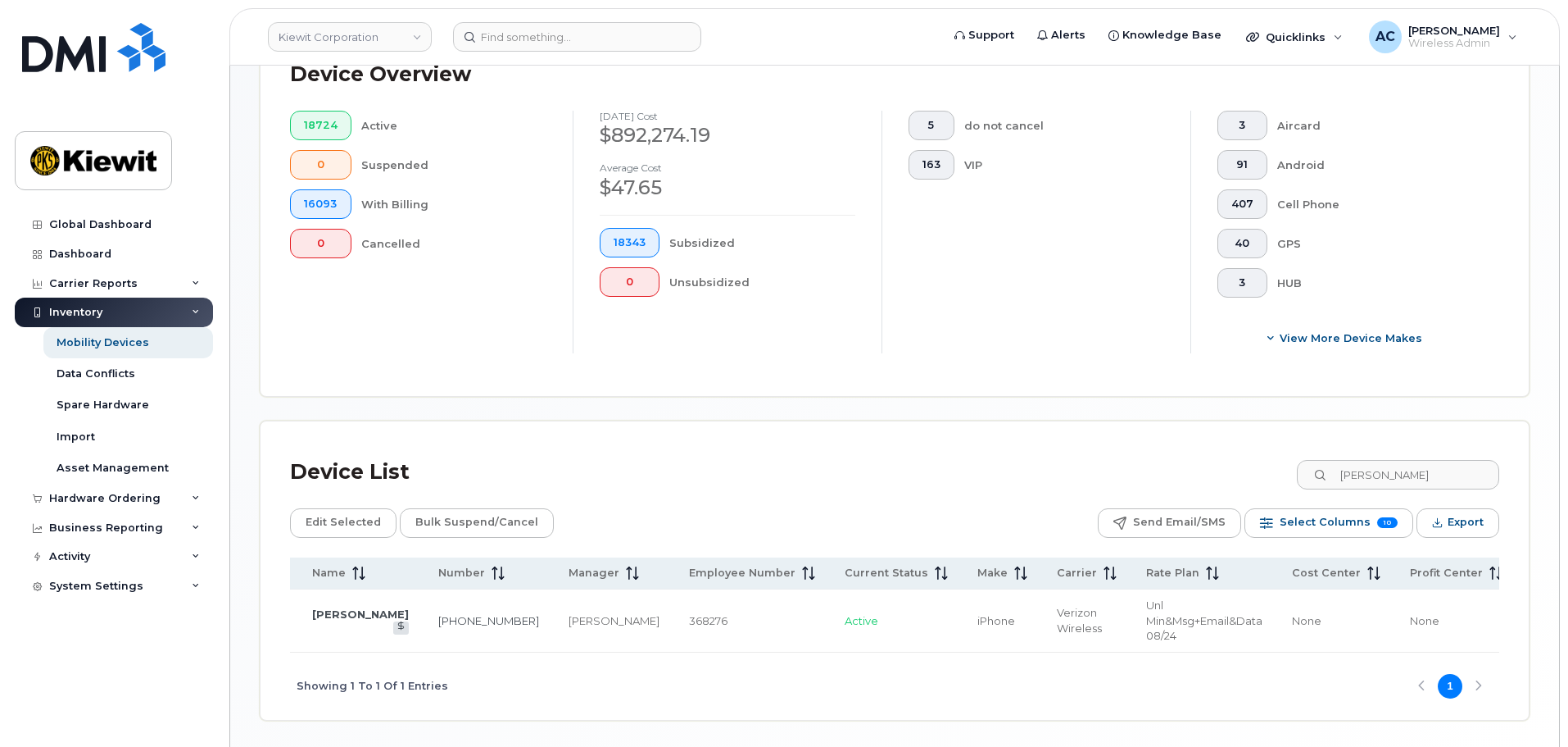
scroll to position [0, 0]
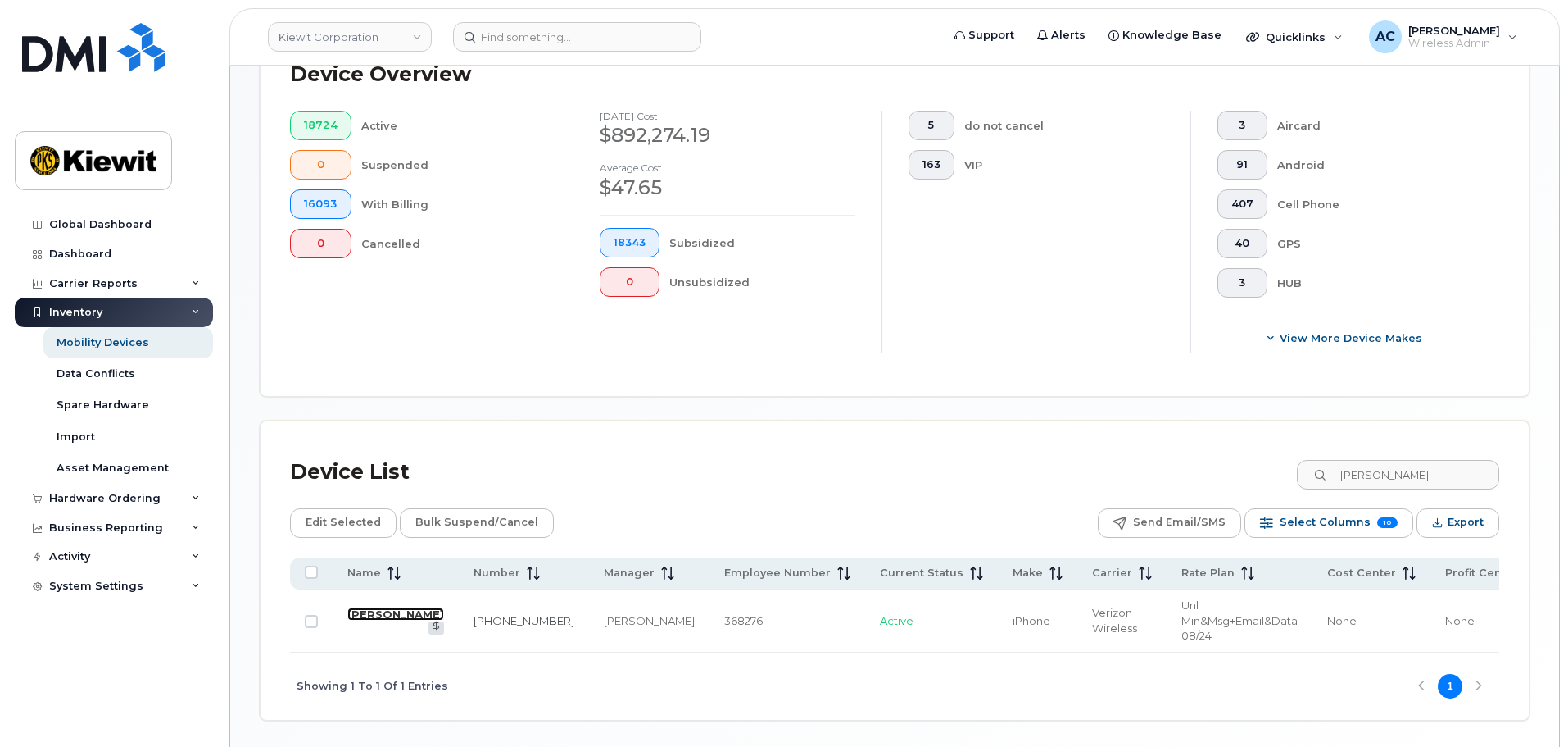
click at [367, 613] on link "REUBEN BHUYAN" at bounding box center [395, 614] width 96 height 13
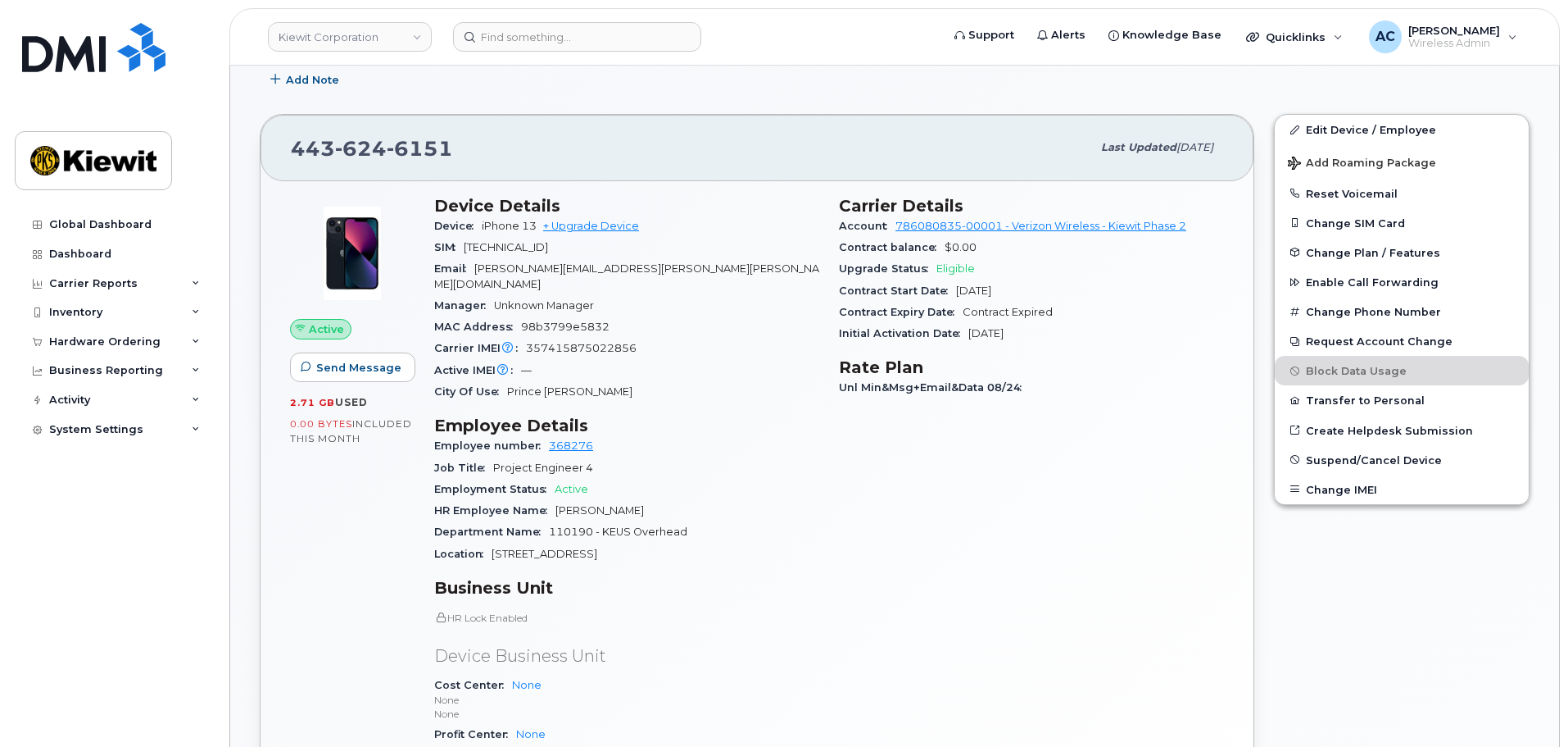
scroll to position [243, 0]
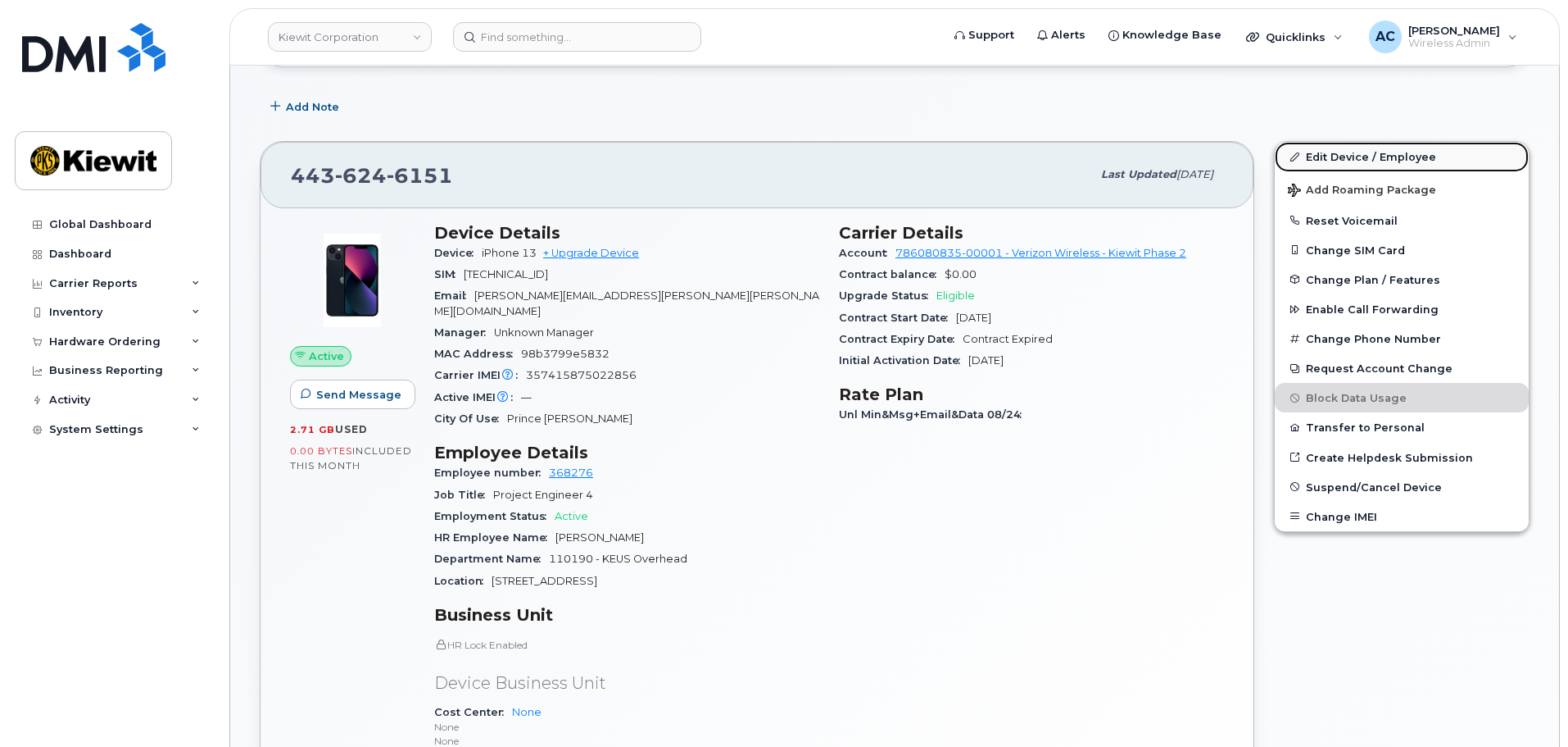
click at [1376, 159] on link "Edit Device / Employee" at bounding box center [1402, 156] width 254 height 29
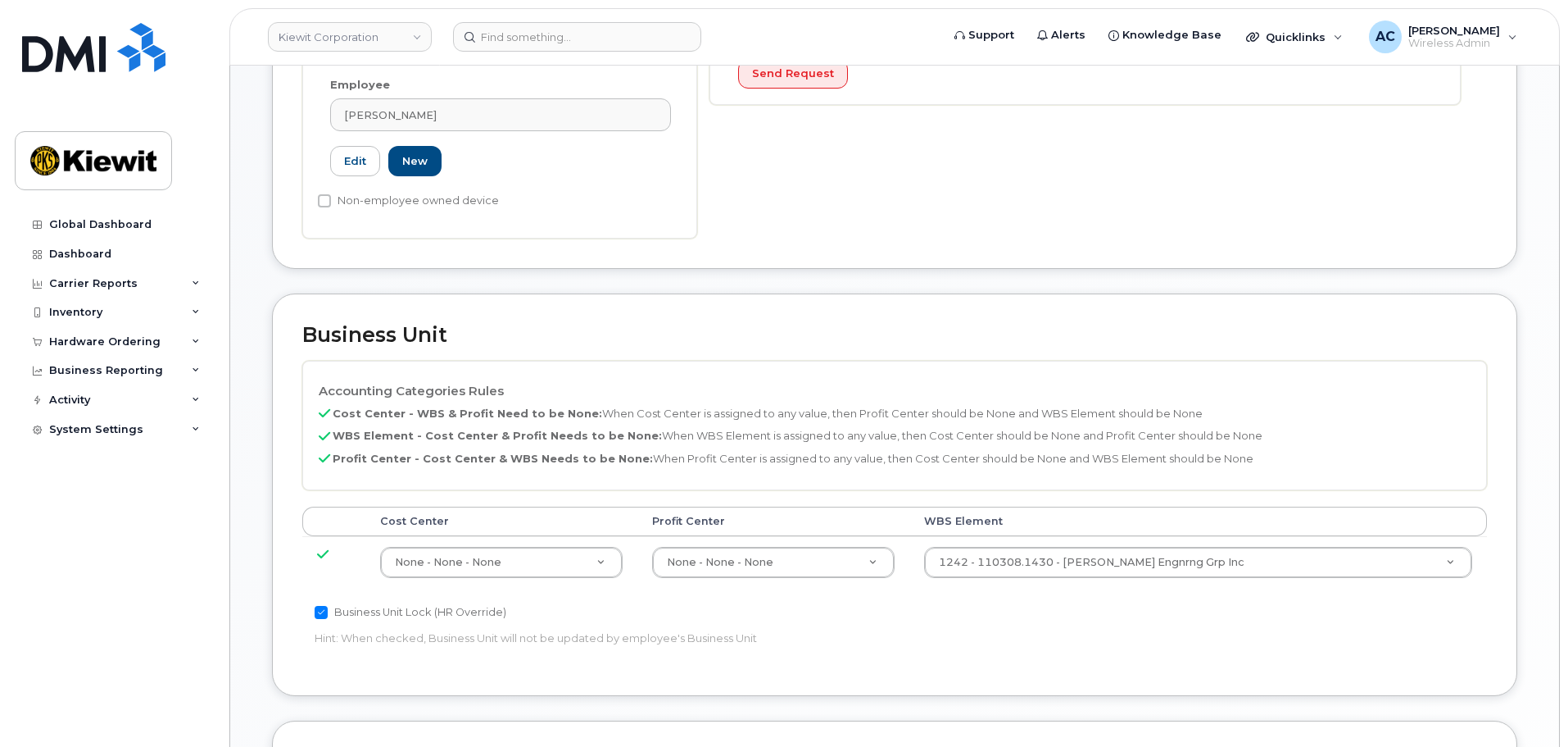
scroll to position [492, 0]
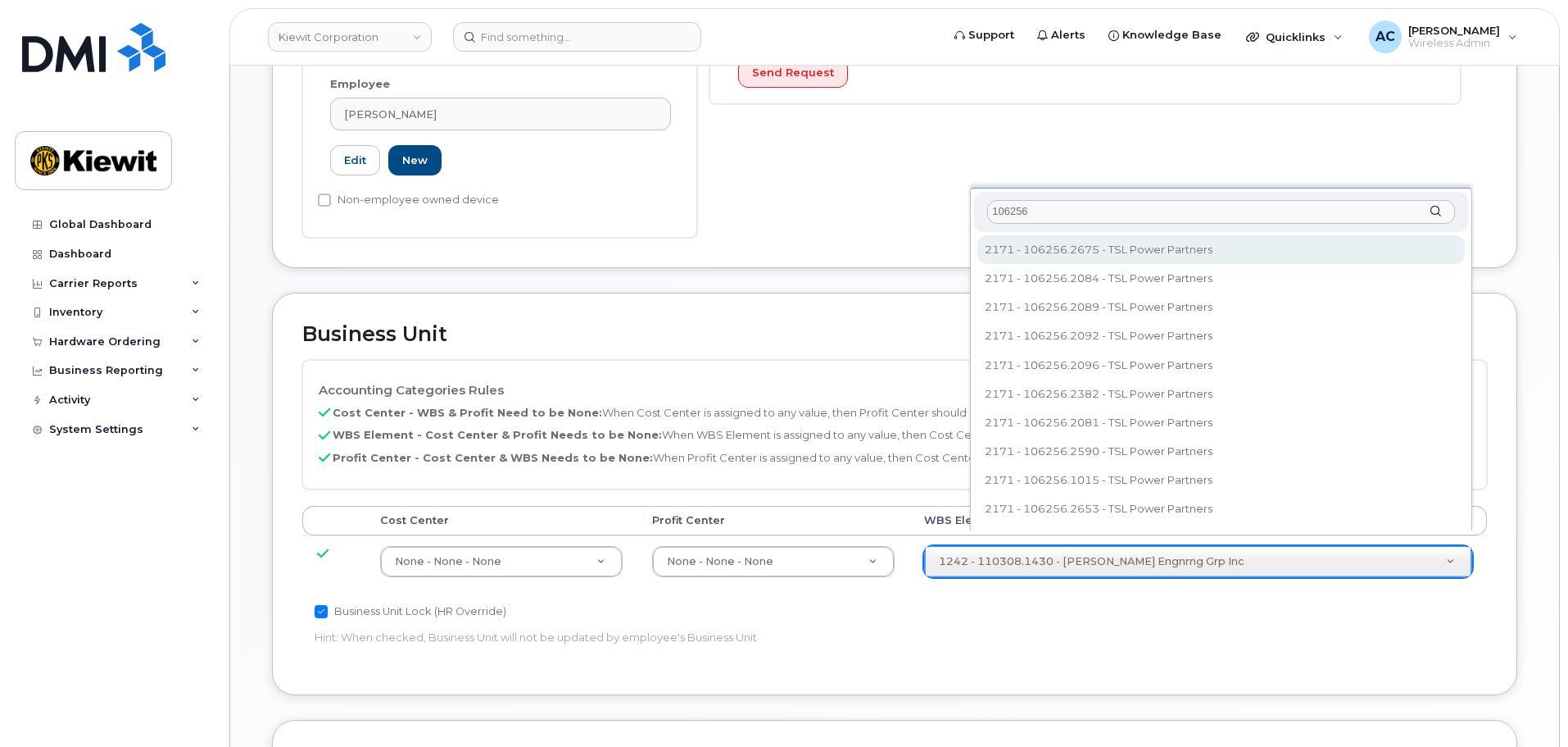
type input "106256"
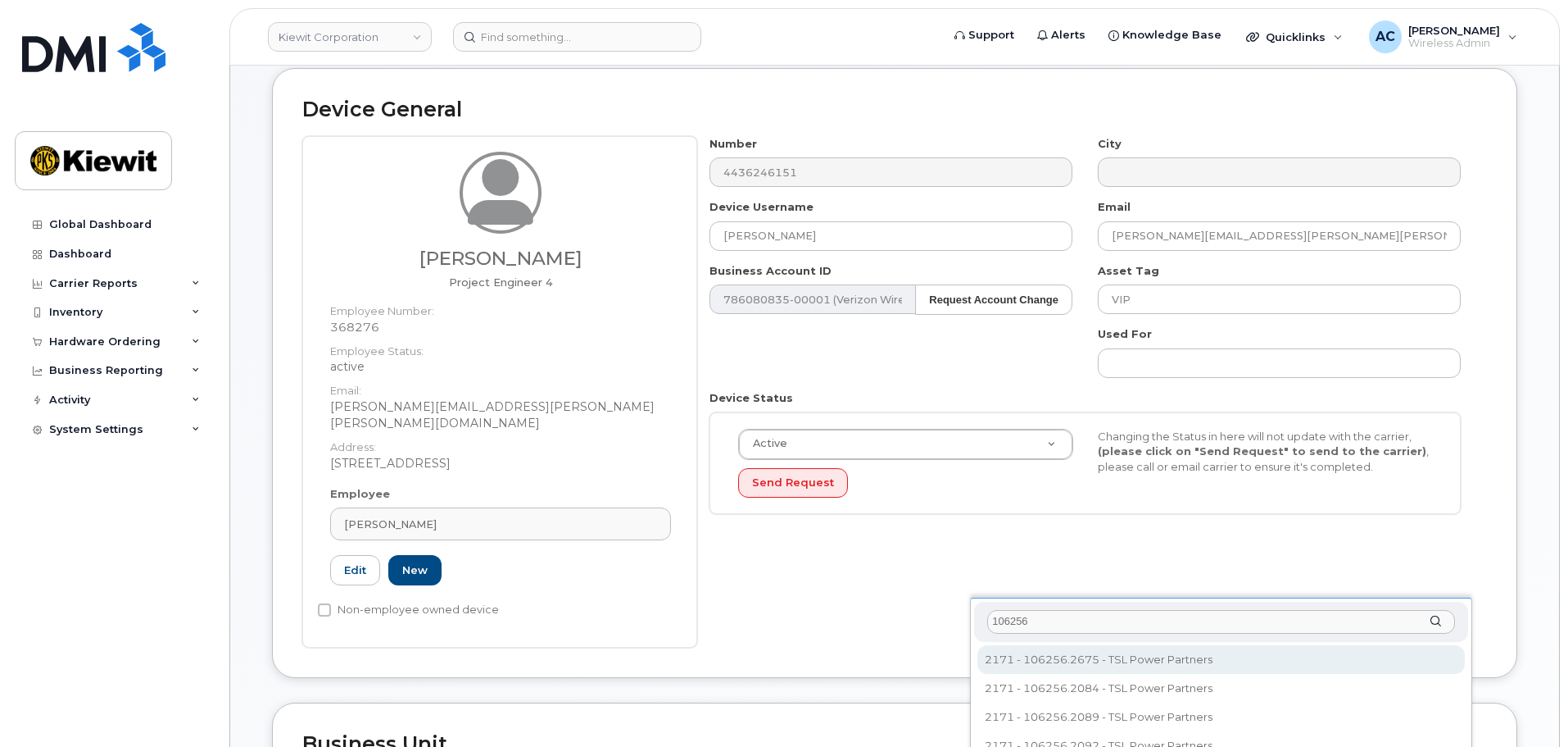
scroll to position [0, 0]
